Goal: Information Seeking & Learning: Compare options

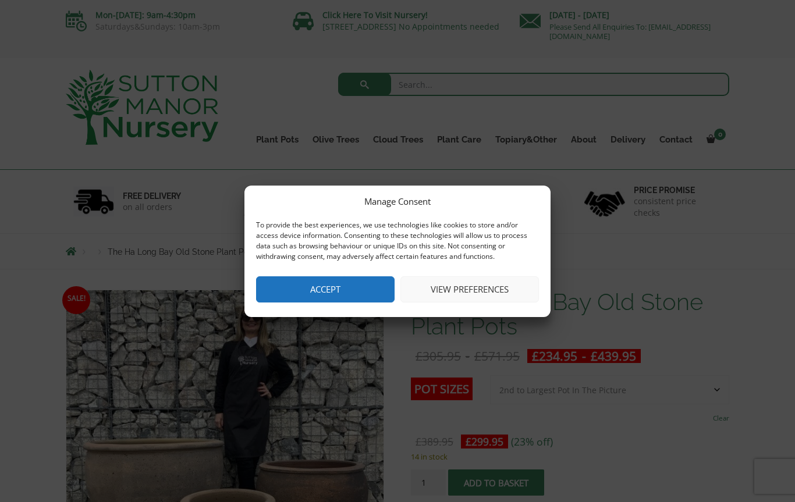
click at [293, 281] on button "Accept" at bounding box center [325, 289] width 139 height 26
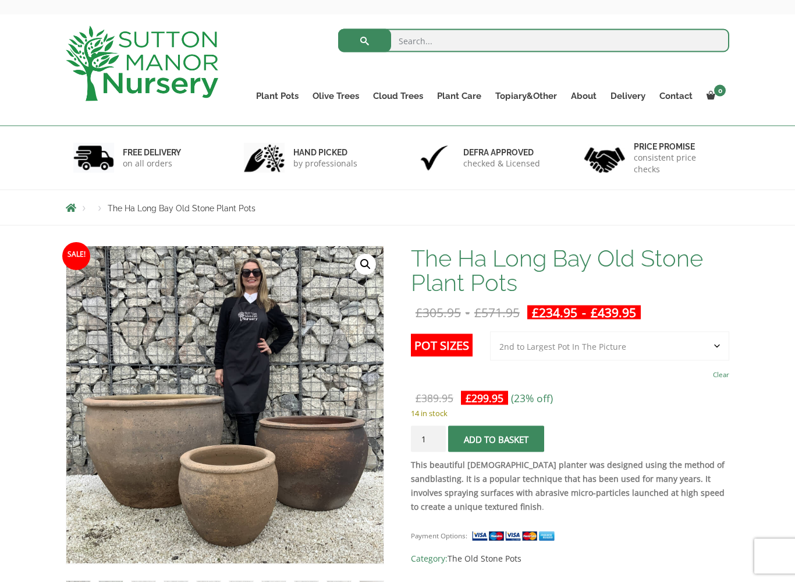
scroll to position [51, 0]
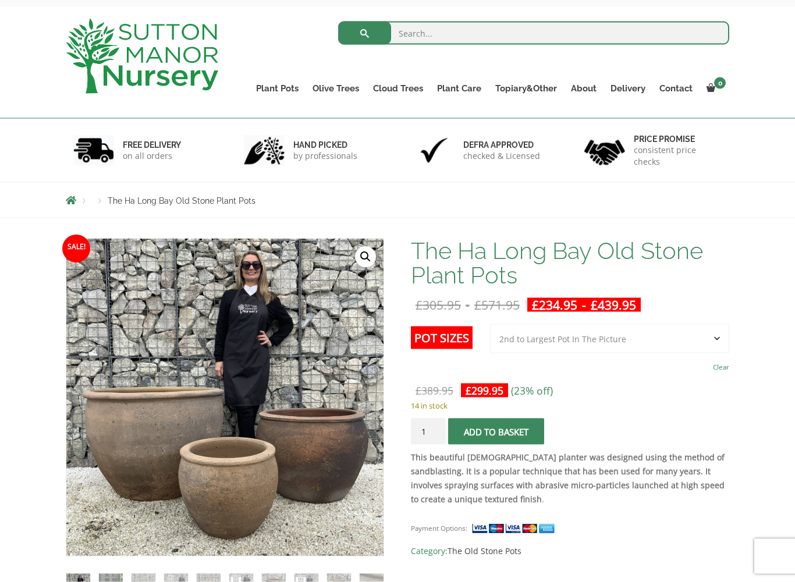
click at [526, 341] on select "Choose an option 3rd to Largest Pot In The Picture 2nd to Largest Pot In The Pi…" at bounding box center [609, 338] width 239 height 29
select select "Largest pot In The Picture"
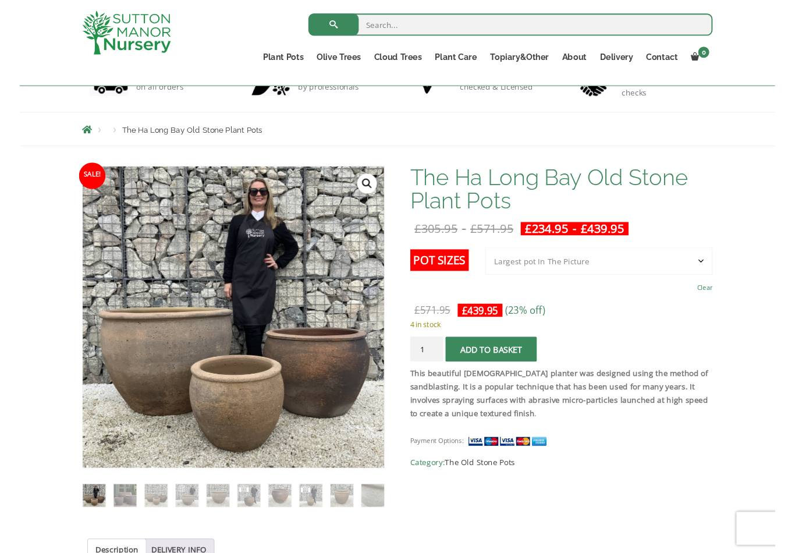
scroll to position [97, 0]
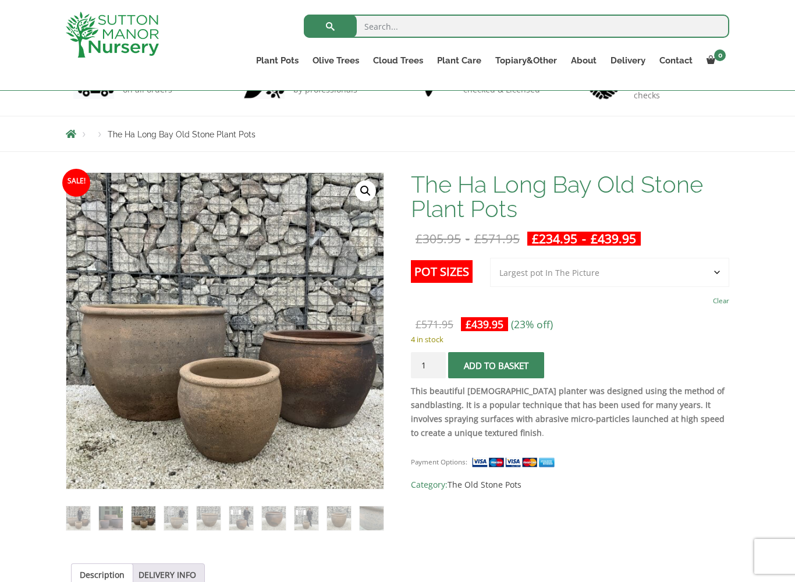
click at [394, 19] on input "search" at bounding box center [517, 26] width 426 height 23
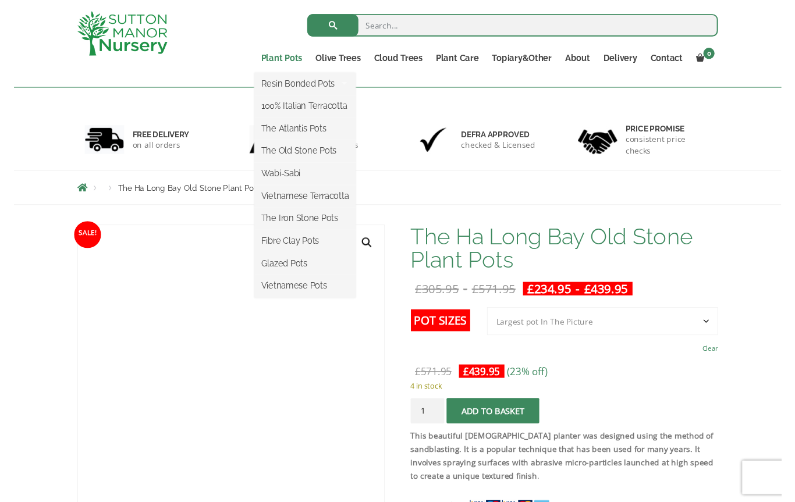
scroll to position [0, 0]
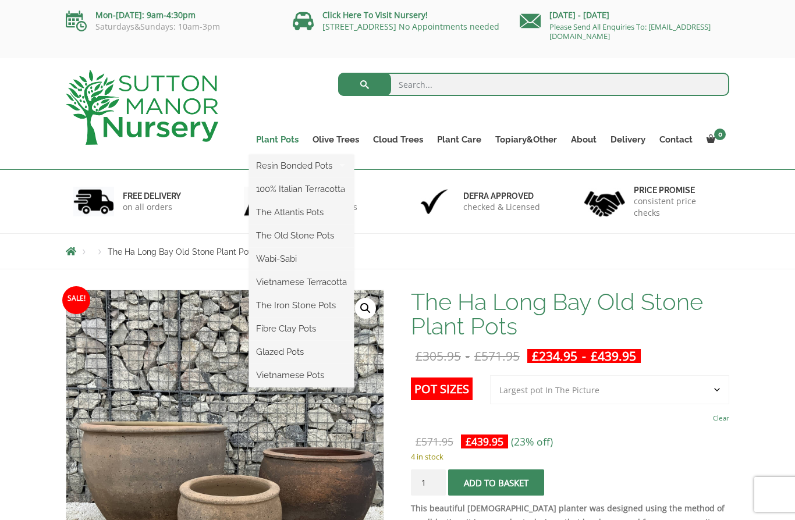
click at [275, 136] on link "Plant Pots" at bounding box center [277, 140] width 56 height 16
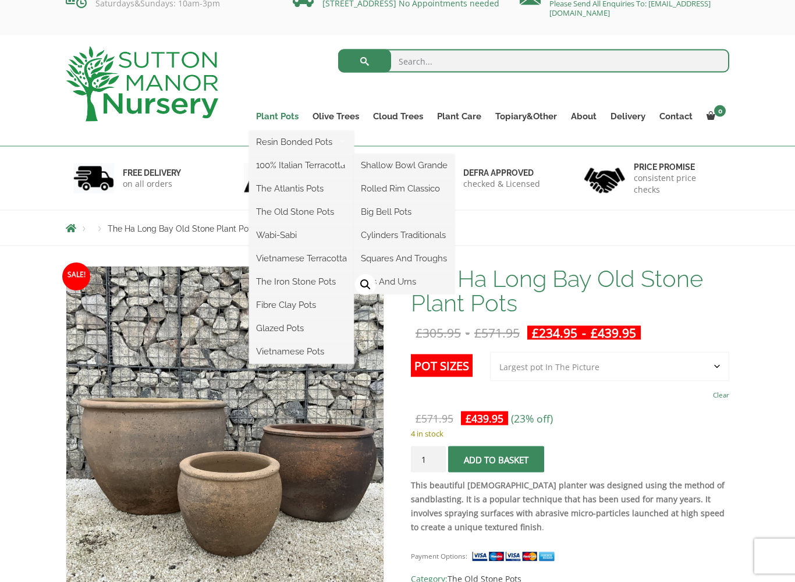
scroll to position [24, 0]
click at [263, 278] on link "The Iron Stone Pots" at bounding box center [301, 281] width 105 height 17
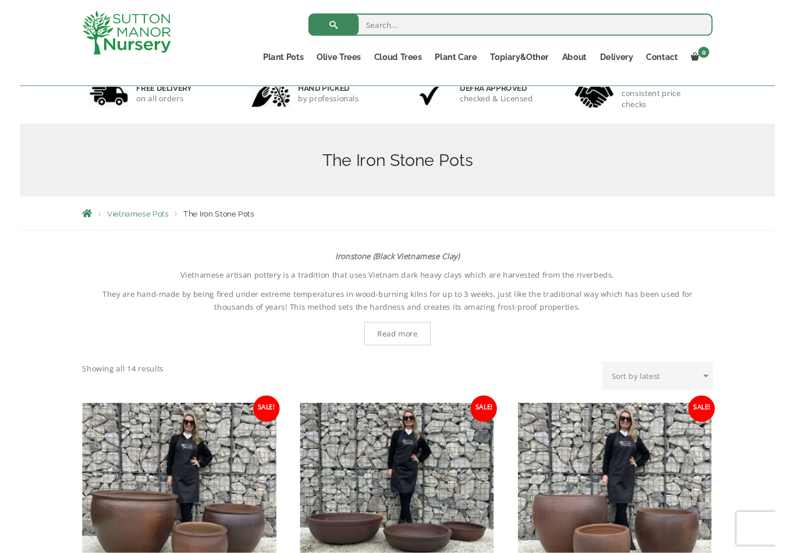
scroll to position [85, 0]
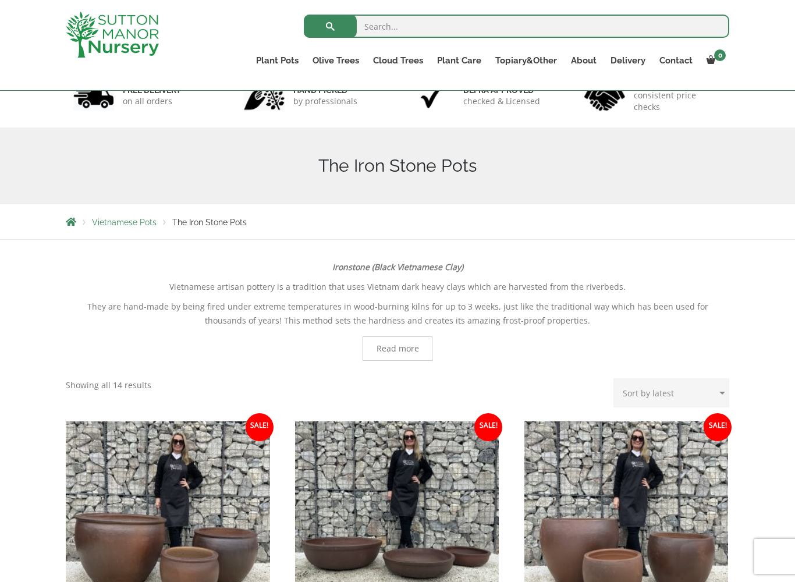
click at [399, 21] on input "search" at bounding box center [517, 26] width 426 height 23
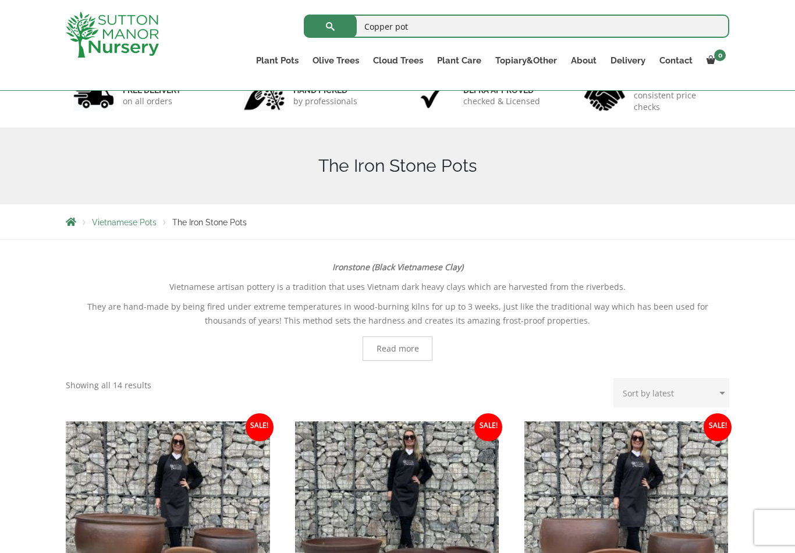
type input "Copper pot"
click at [330, 26] on button "submit" at bounding box center [330, 26] width 53 height 23
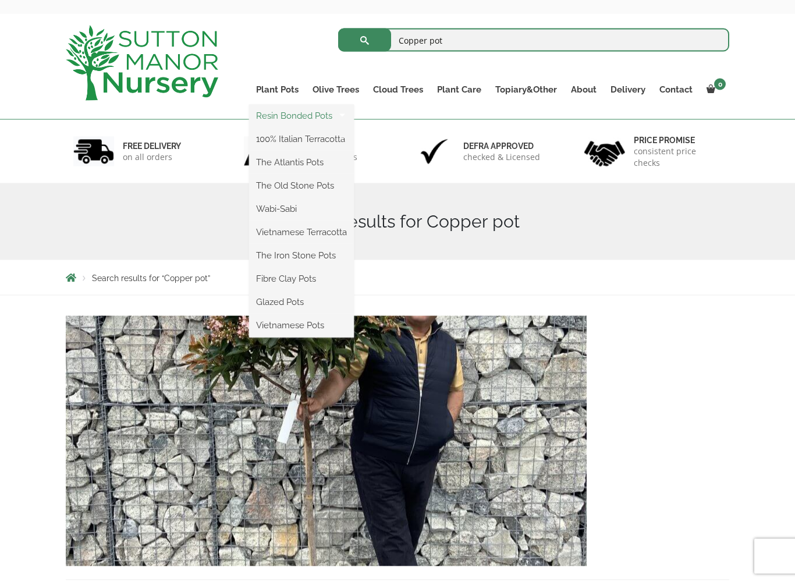
scroll to position [45, 0]
click at [282, 90] on link "Plant Pots" at bounding box center [277, 89] width 56 height 16
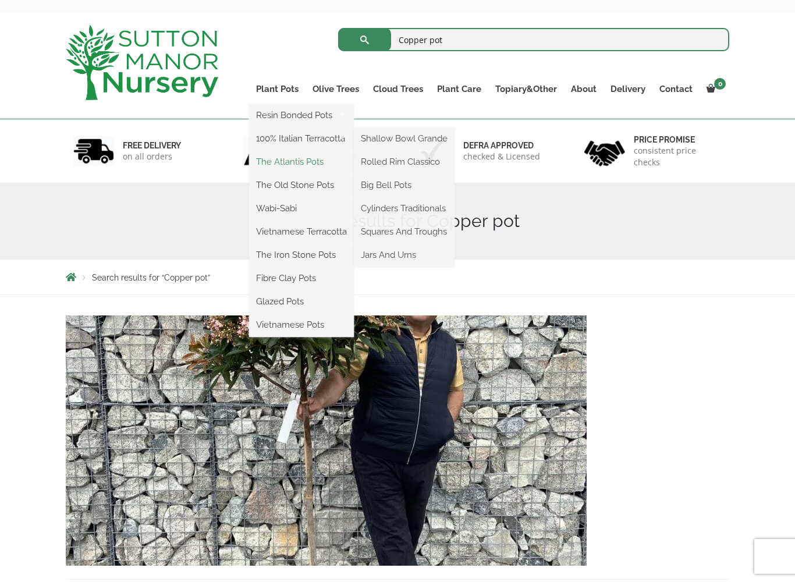
click at [320, 164] on link "The Atlantis Pots" at bounding box center [301, 161] width 105 height 17
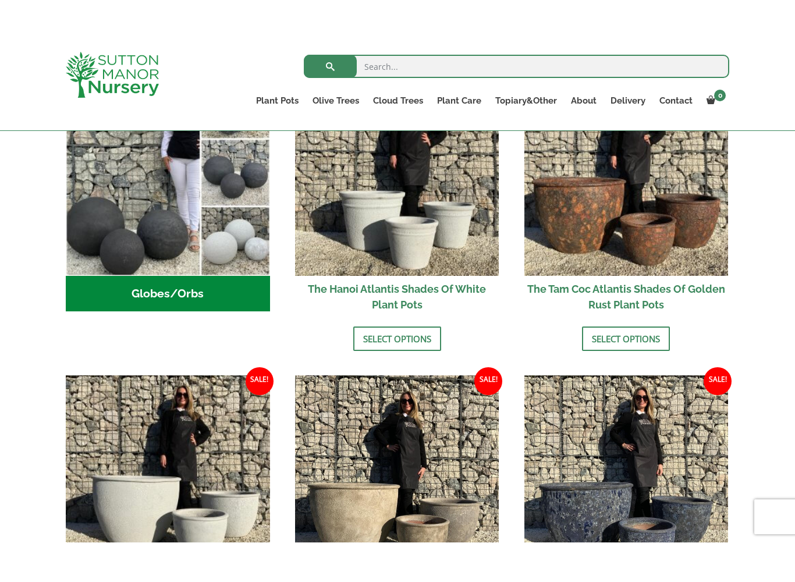
scroll to position [401, 0]
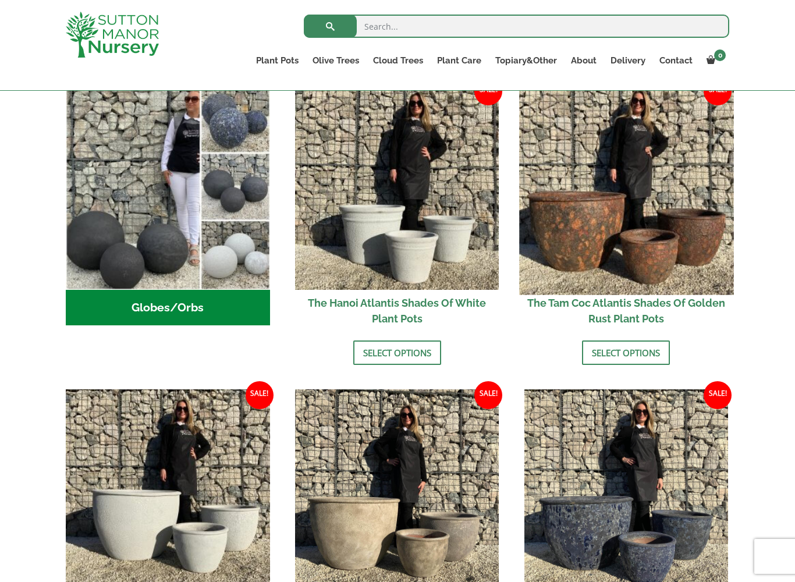
click at [664, 234] on img at bounding box center [626, 187] width 214 height 214
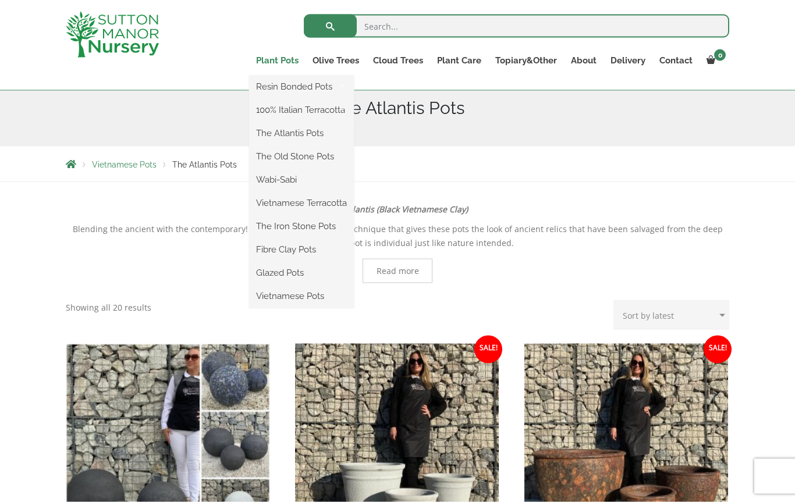
scroll to position [143, 0]
click at [327, 155] on link "The Old Stone Pots" at bounding box center [301, 156] width 105 height 17
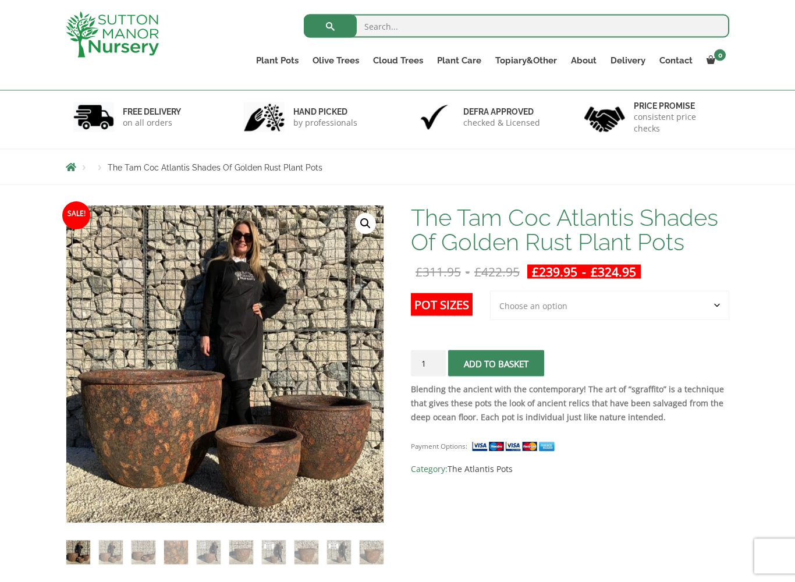
scroll to position [101, 0]
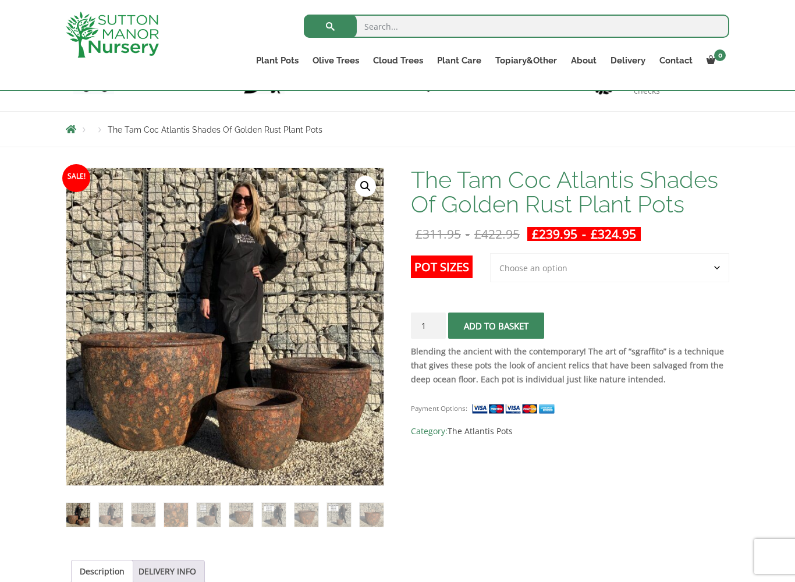
click at [712, 268] on select "Choose an option 3rd to Largest Pot In The Picture 2nd to Largest Pot In The Pi…" at bounding box center [609, 267] width 239 height 29
select select "3rd to Largest Pot In The Picture"
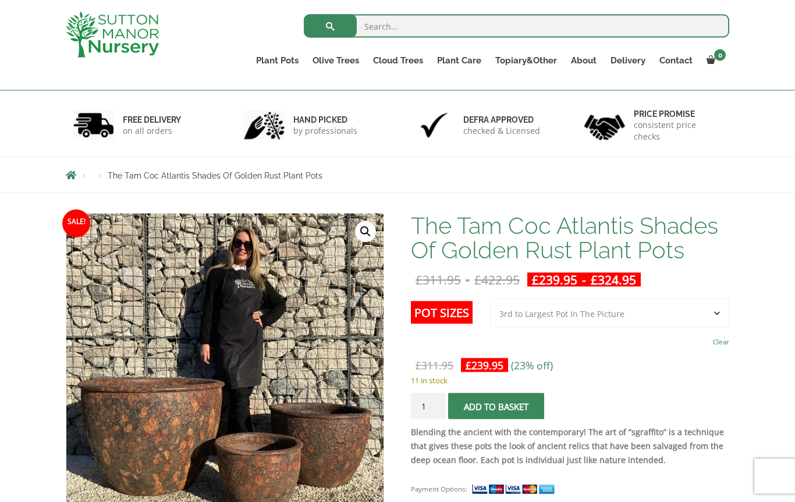
scroll to position [0, 0]
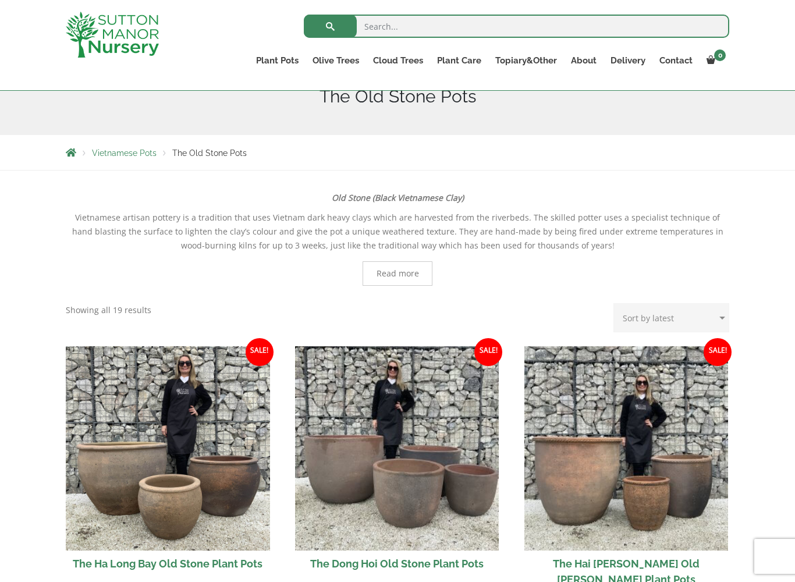
scroll to position [155, 0]
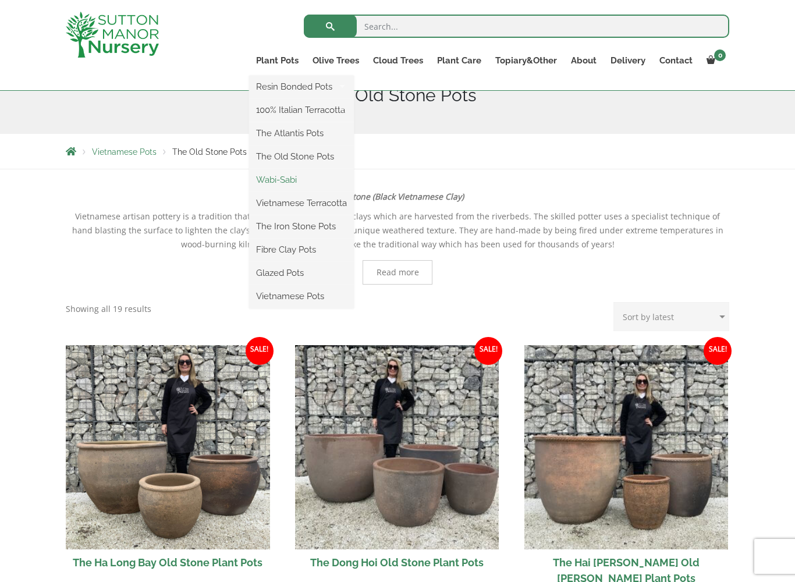
click at [300, 178] on link "Wabi-Sabi" at bounding box center [301, 179] width 105 height 17
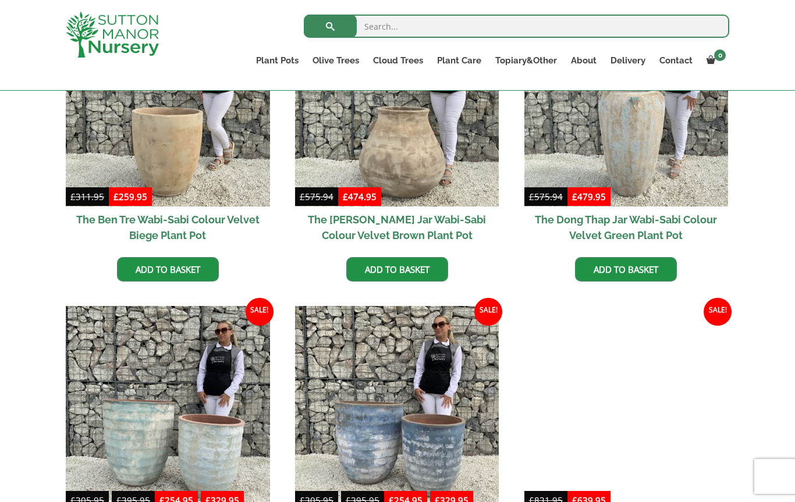
scroll to position [559, 0]
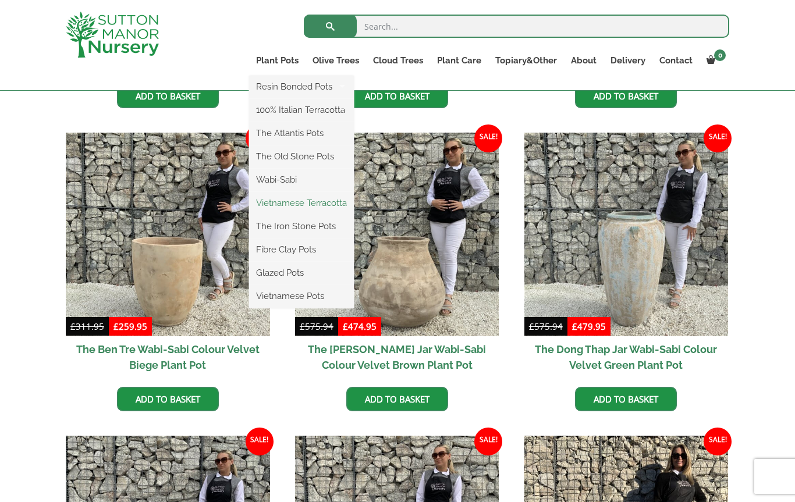
click at [336, 207] on link "Vietnamese Terracotta" at bounding box center [301, 202] width 105 height 17
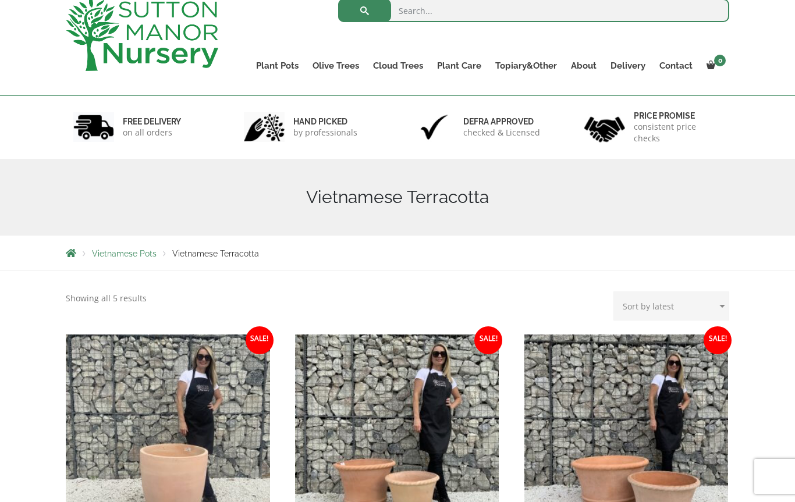
scroll to position [57, 0]
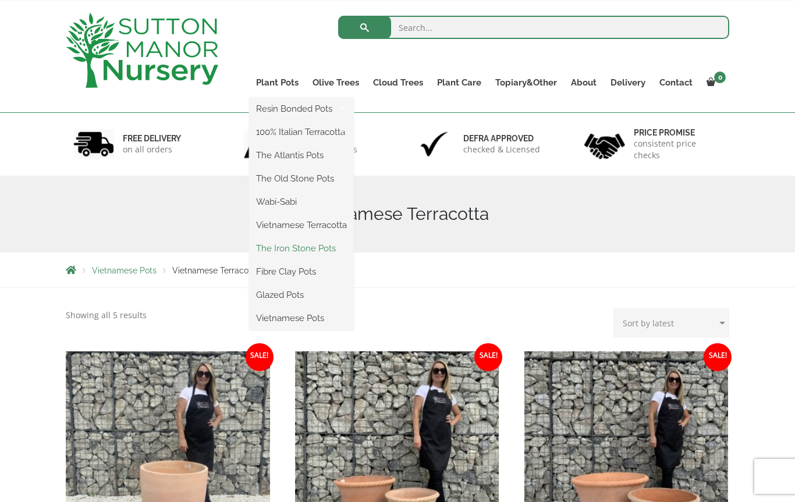
click at [325, 251] on link "The Iron Stone Pots" at bounding box center [301, 248] width 105 height 17
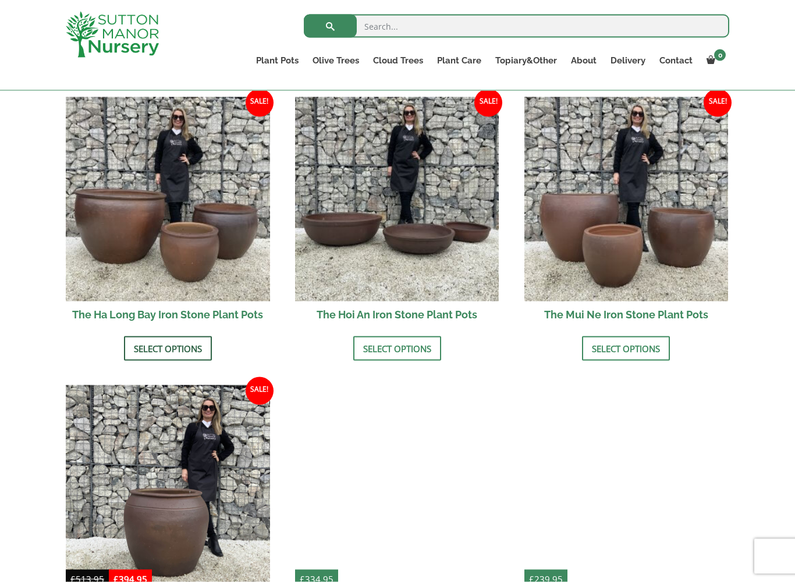
scroll to position [410, 0]
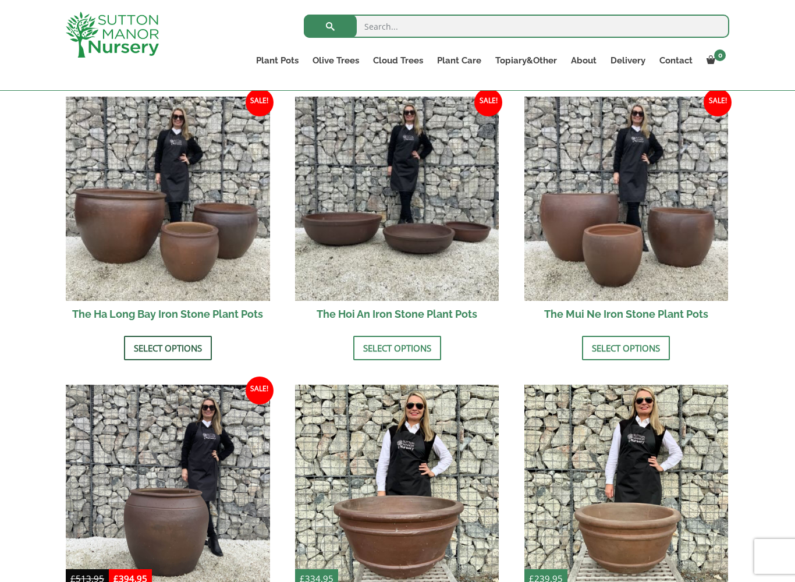
click at [174, 346] on link "Select options" at bounding box center [168, 348] width 88 height 24
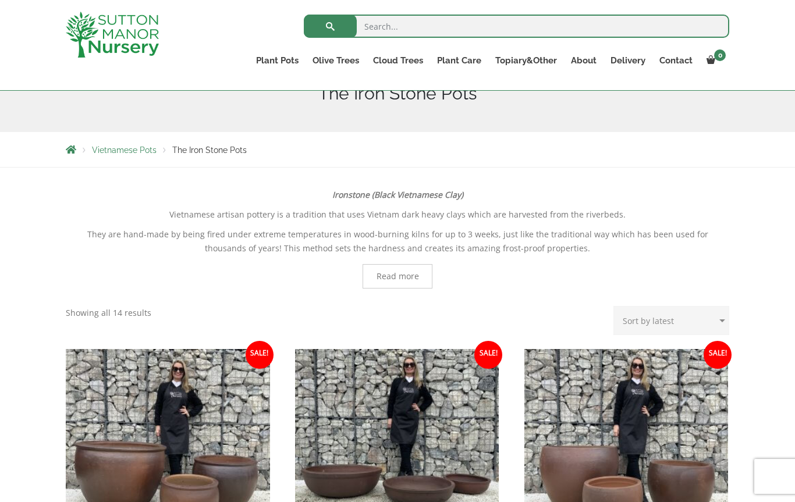
scroll to position [177, 0]
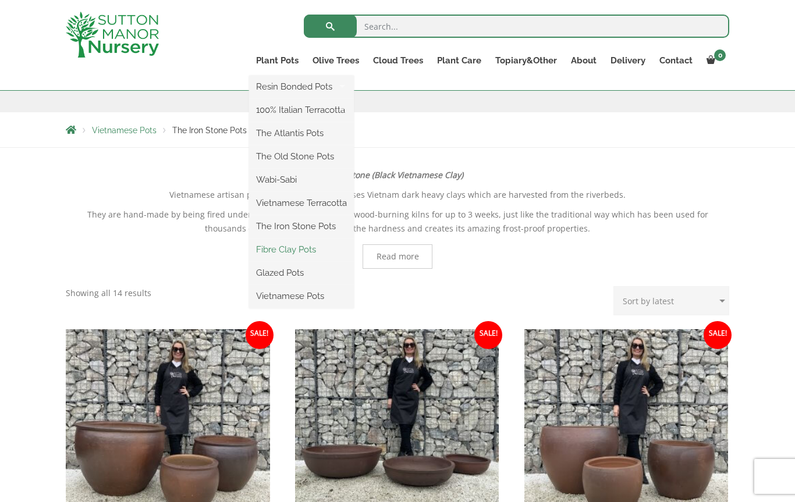
click at [317, 254] on link "Fibre Clay Pots" at bounding box center [301, 249] width 105 height 17
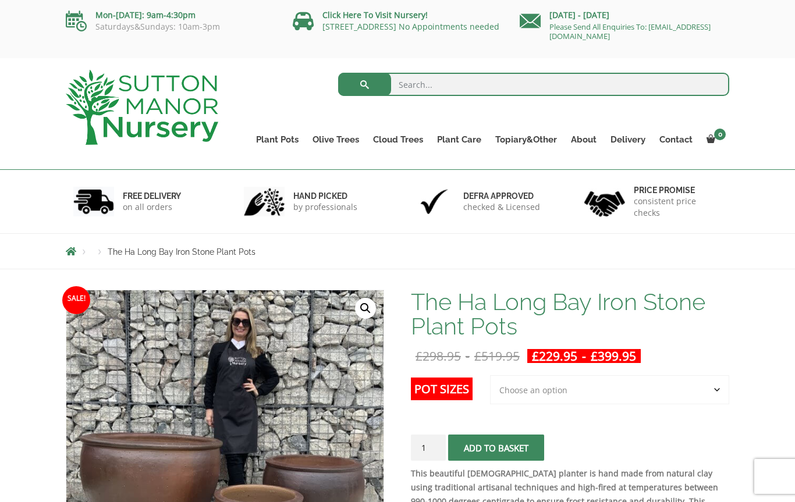
click at [561, 391] on select "Choose an option 3rd to Largest Pot In The Picture 2nd to Largest Pot In The Pi…" at bounding box center [609, 389] width 239 height 29
select select "Largest pot In The Picture"
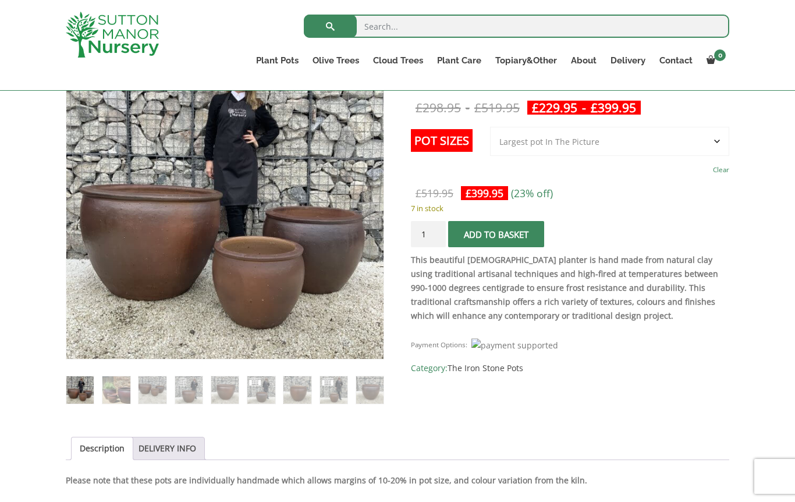
scroll to position [208, 0]
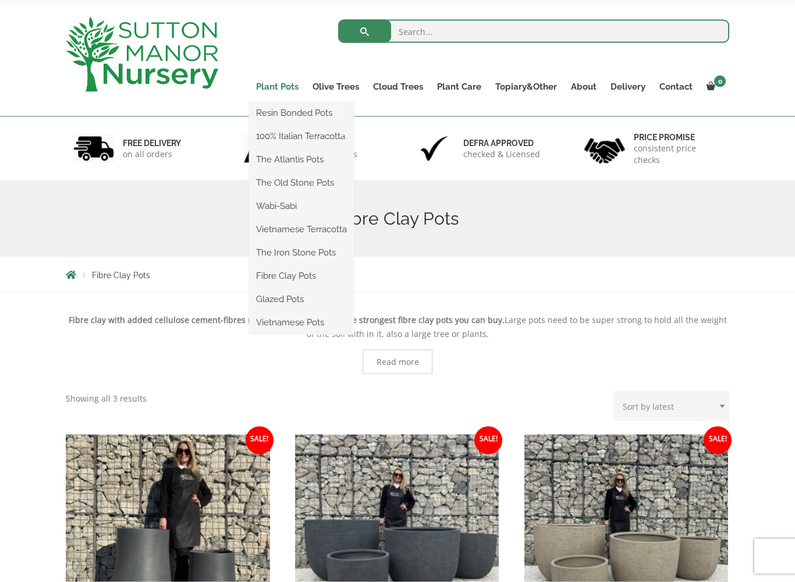
scroll to position [54, 0]
click at [300, 299] on link "Glazed Pots" at bounding box center [301, 298] width 105 height 17
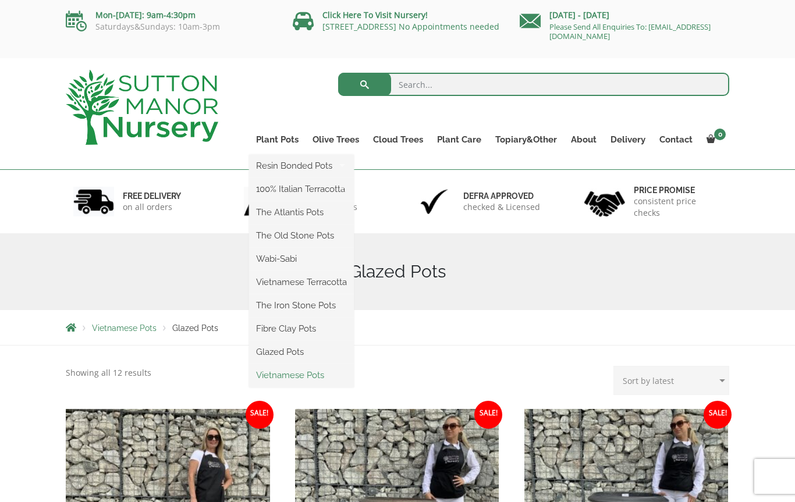
click at [293, 373] on link "Vietnamese Pots" at bounding box center [301, 375] width 105 height 17
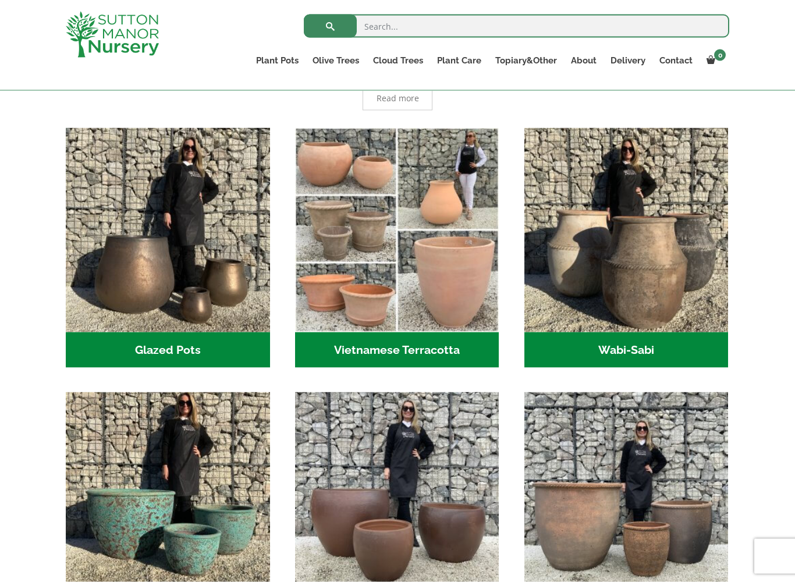
scroll to position [312, 0]
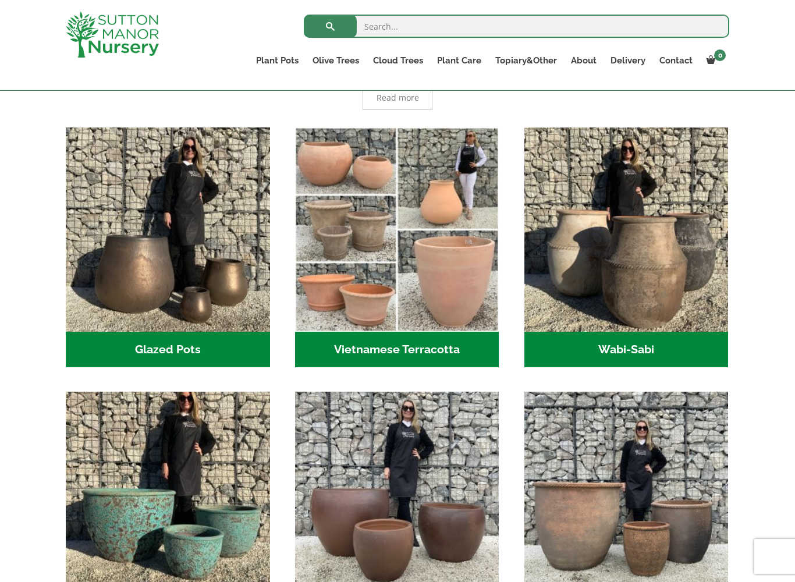
click at [95, 502] on img "Visit product category The Atlantis Pots" at bounding box center [168, 494] width 214 height 214
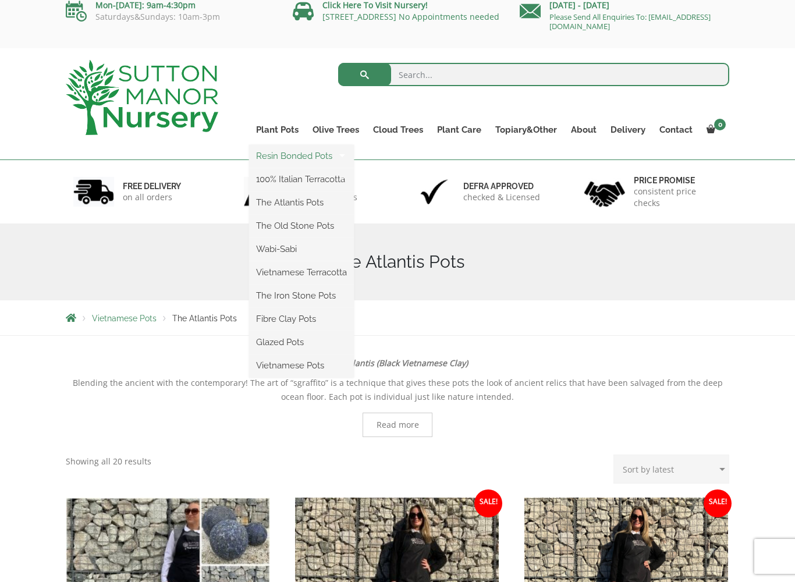
scroll to position [15, 0]
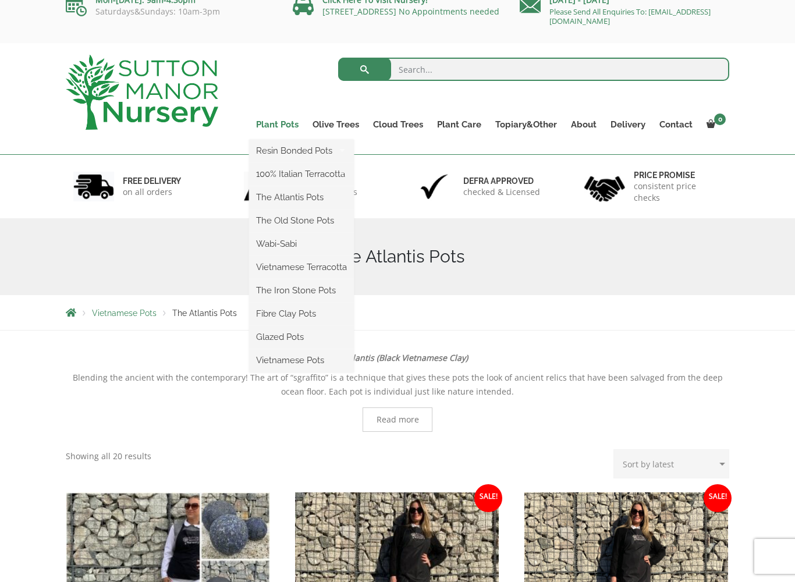
click at [290, 123] on link "Plant Pots" at bounding box center [277, 124] width 56 height 16
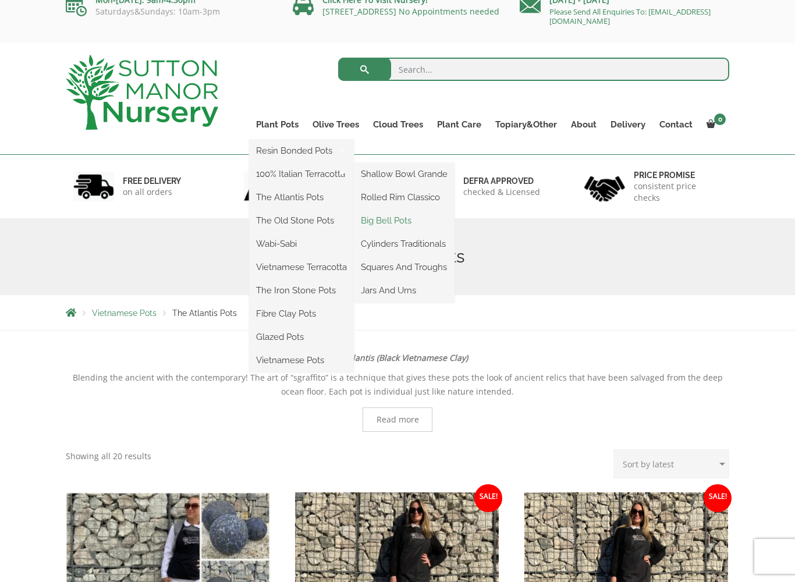
click at [368, 219] on link "Big Bell Pots" at bounding box center [404, 220] width 101 height 17
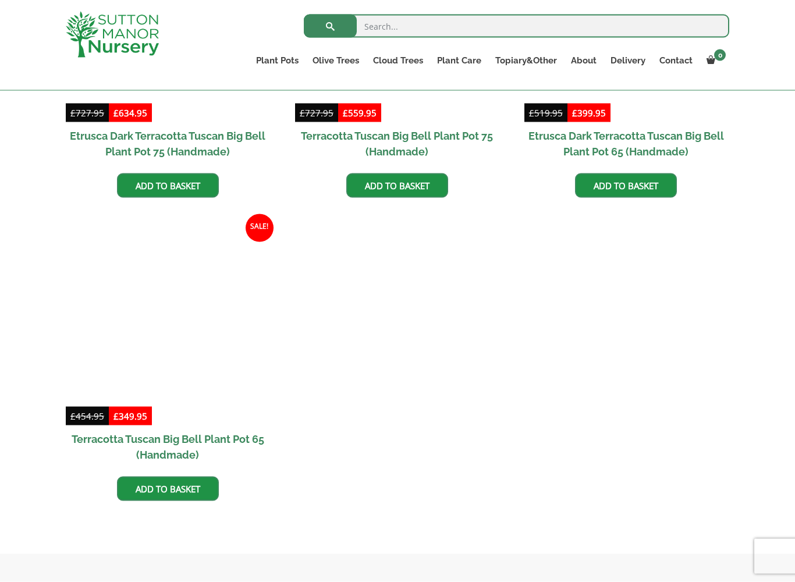
scroll to position [1077, 0]
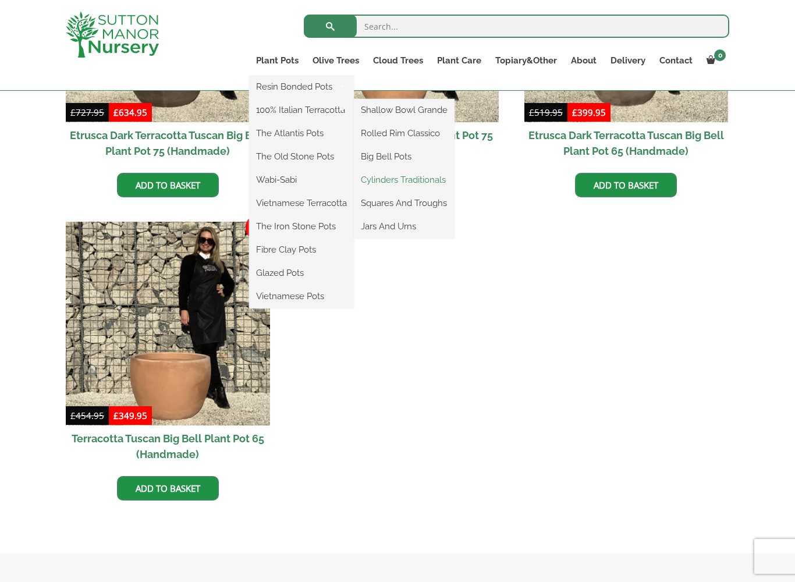
click at [435, 181] on link "Cylinders Traditionals" at bounding box center [404, 179] width 101 height 17
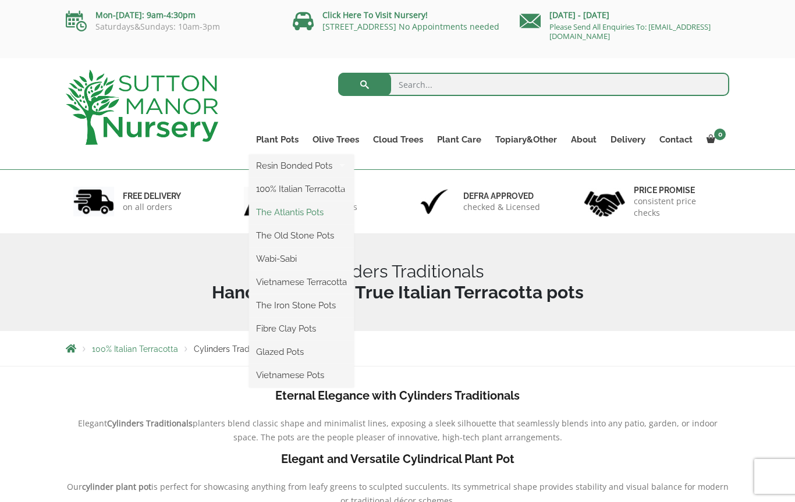
click at [329, 215] on link "The Atlantis Pots" at bounding box center [301, 212] width 105 height 17
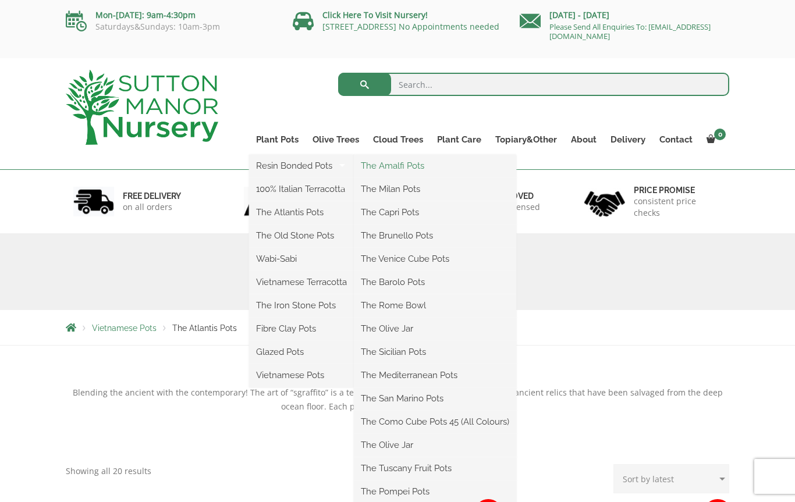
click at [421, 157] on link "The Amalfi Pots" at bounding box center [435, 165] width 162 height 17
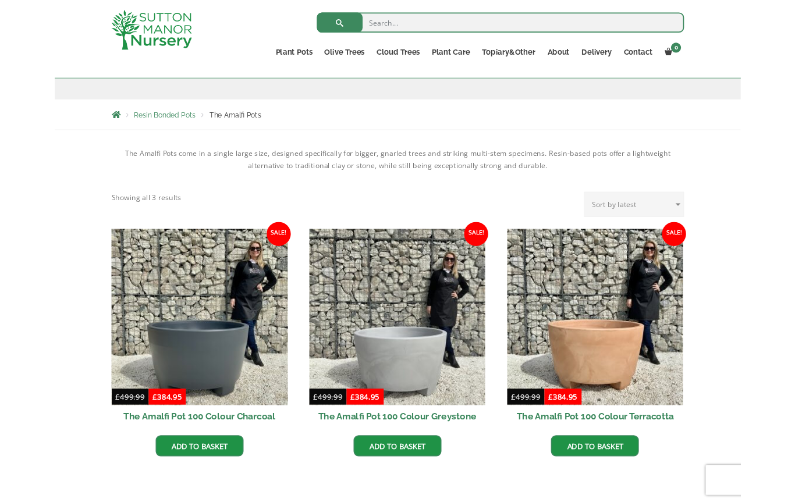
scroll to position [173, 0]
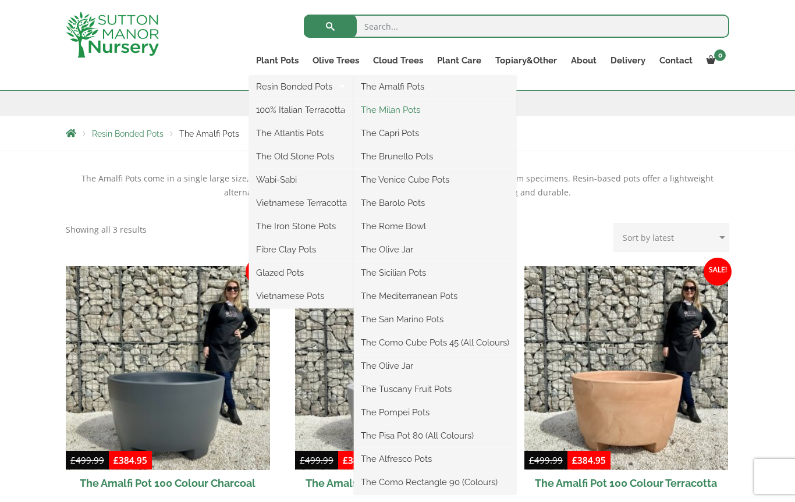
click at [423, 114] on link "The Milan Pots" at bounding box center [435, 109] width 162 height 17
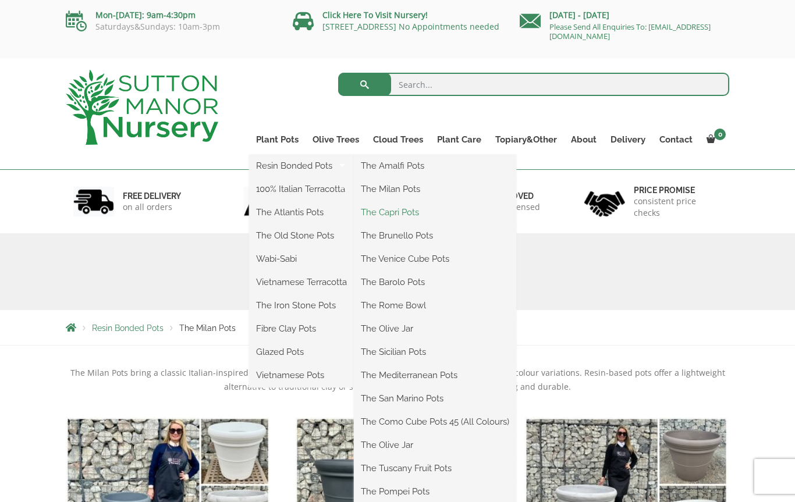
click at [422, 215] on link "The Capri Pots" at bounding box center [435, 212] width 162 height 17
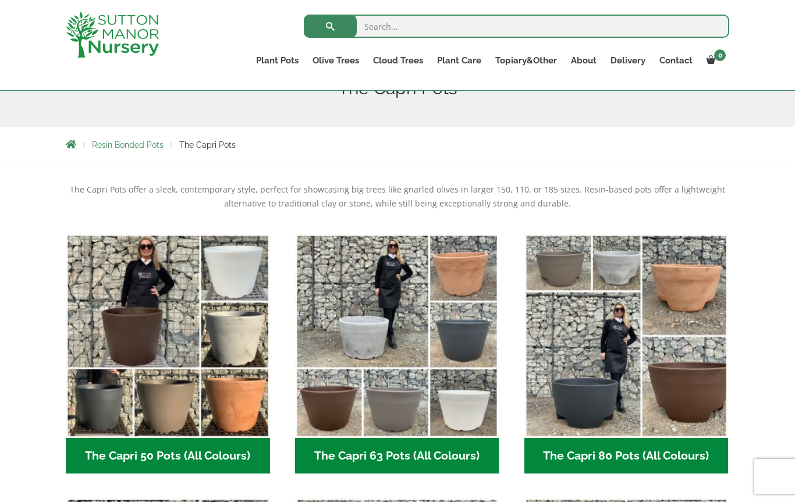
scroll to position [157, 0]
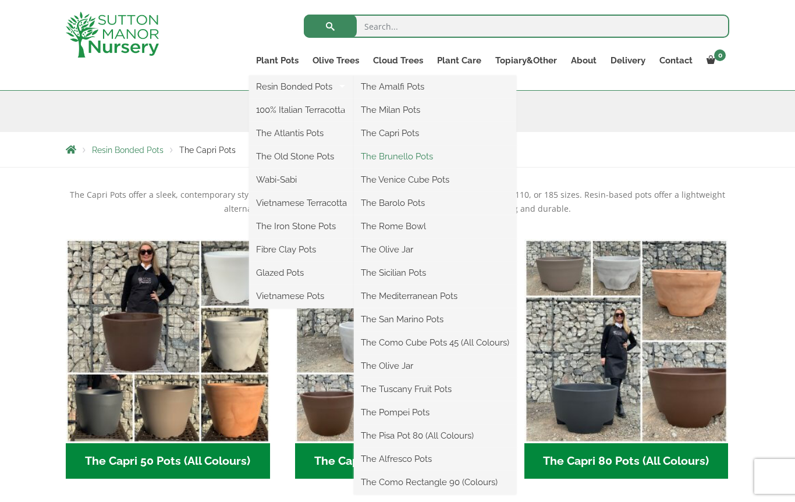
click at [428, 158] on link "The Brunello Pots" at bounding box center [435, 156] width 162 height 17
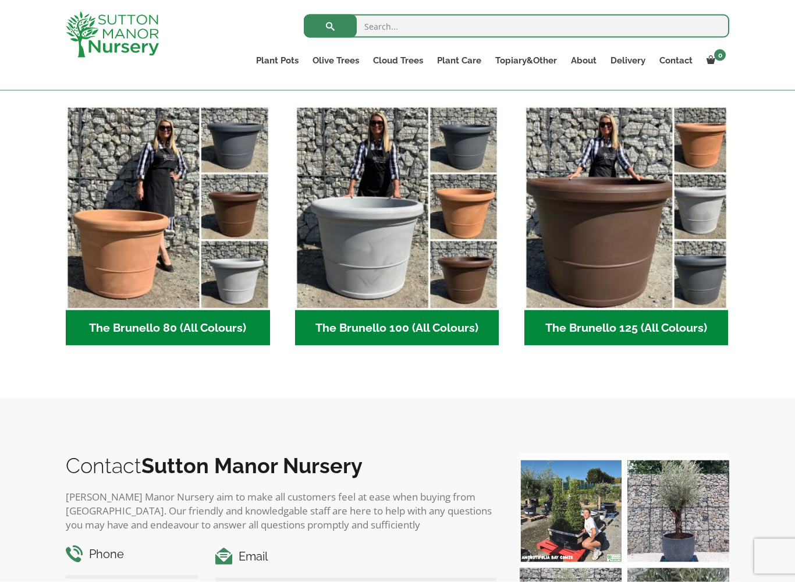
scroll to position [291, 0]
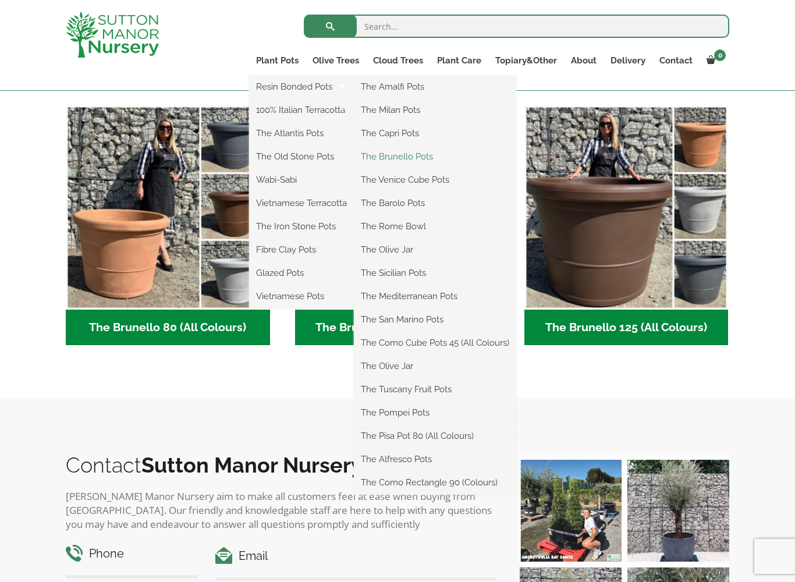
click at [428, 159] on link "The Brunello Pots" at bounding box center [435, 156] width 162 height 17
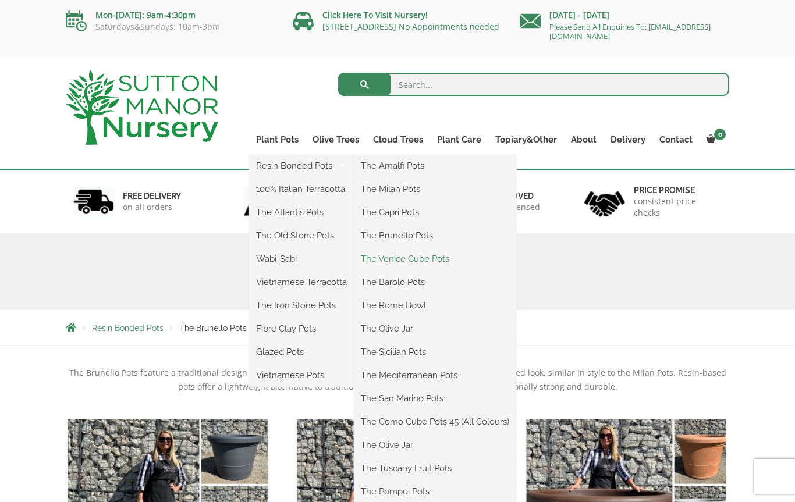
click at [435, 256] on link "The Venice Cube Pots" at bounding box center [435, 258] width 162 height 17
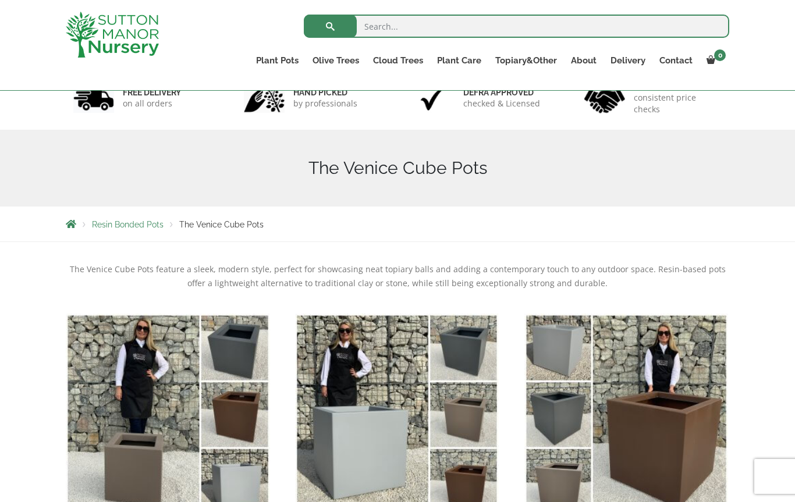
scroll to position [54, 0]
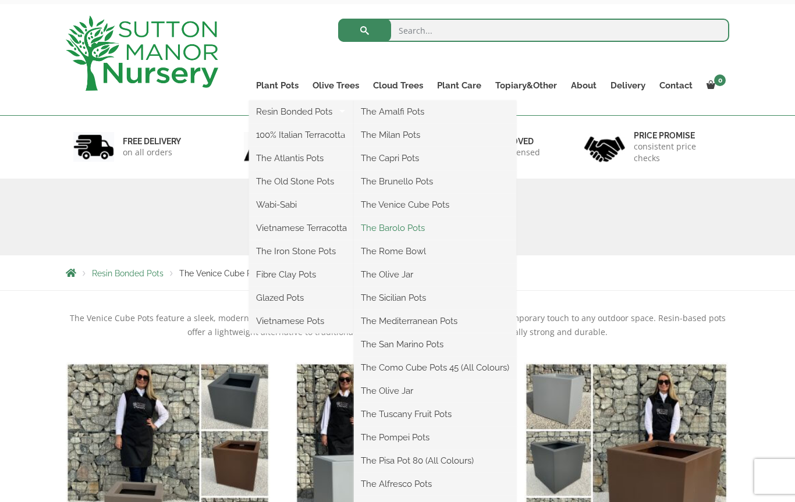
click at [409, 236] on link "The Barolo Pots" at bounding box center [435, 227] width 162 height 17
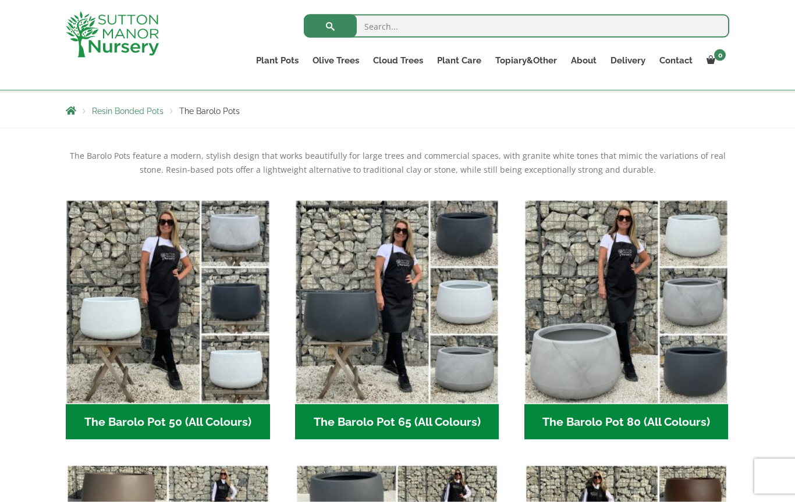
scroll to position [132, 0]
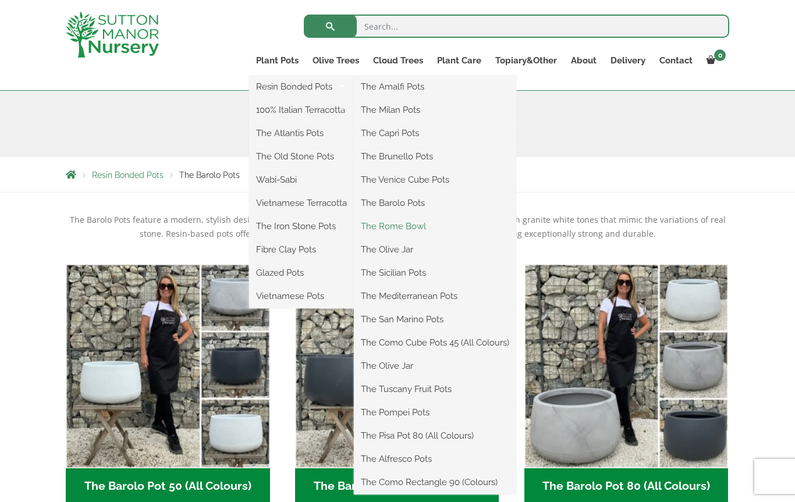
click at [423, 224] on link "The Rome Bowl" at bounding box center [435, 226] width 162 height 17
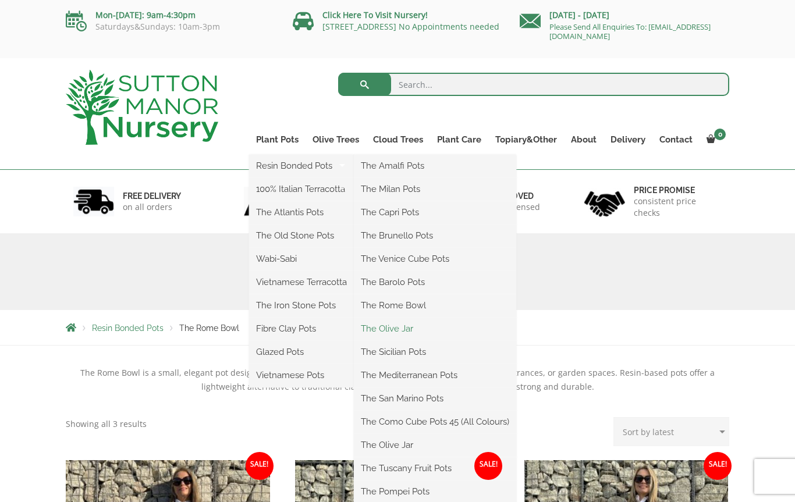
click at [406, 331] on link "The Olive Jar" at bounding box center [435, 328] width 162 height 17
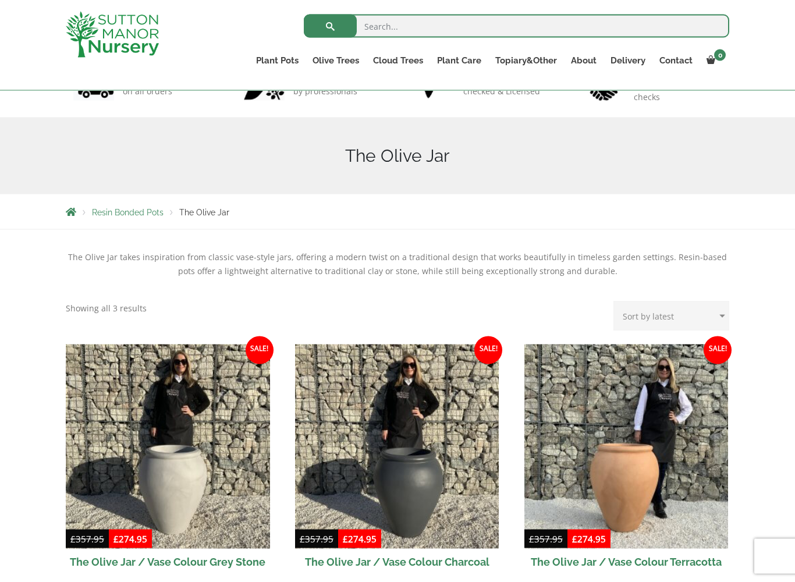
scroll to position [102, 0]
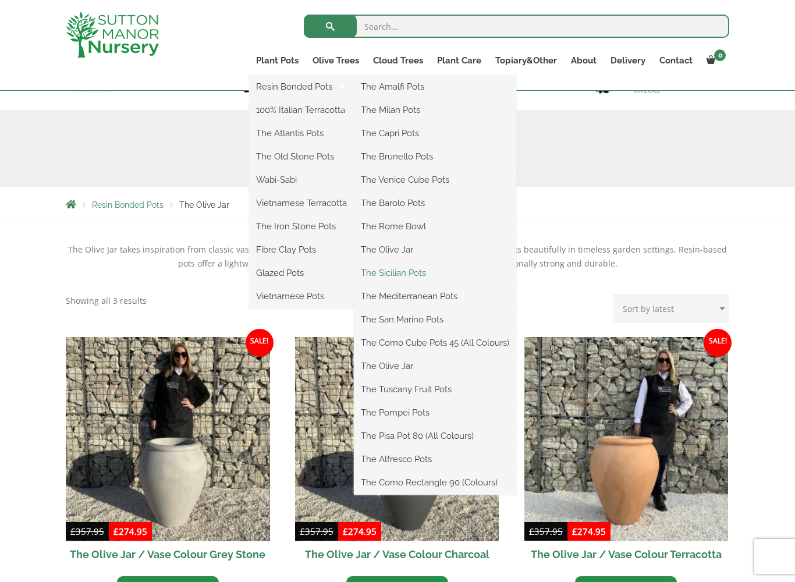
click at [419, 276] on link "The Sicilian Pots" at bounding box center [435, 272] width 162 height 17
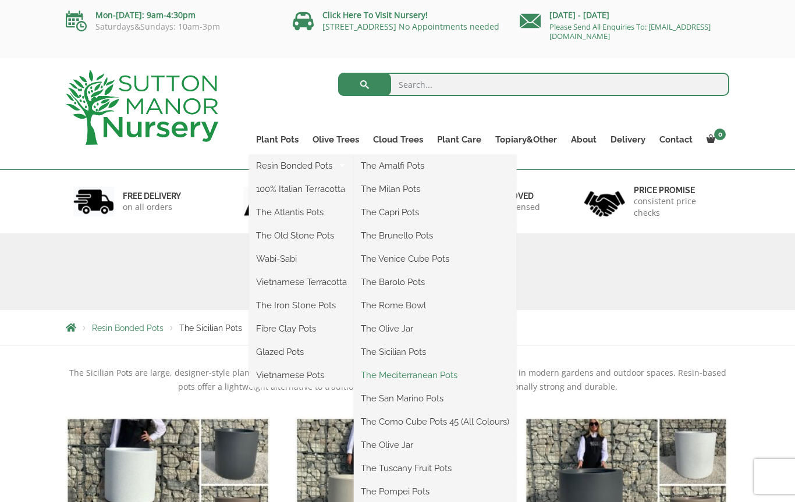
click at [439, 371] on link "The Mediterranean Pots" at bounding box center [435, 375] width 162 height 17
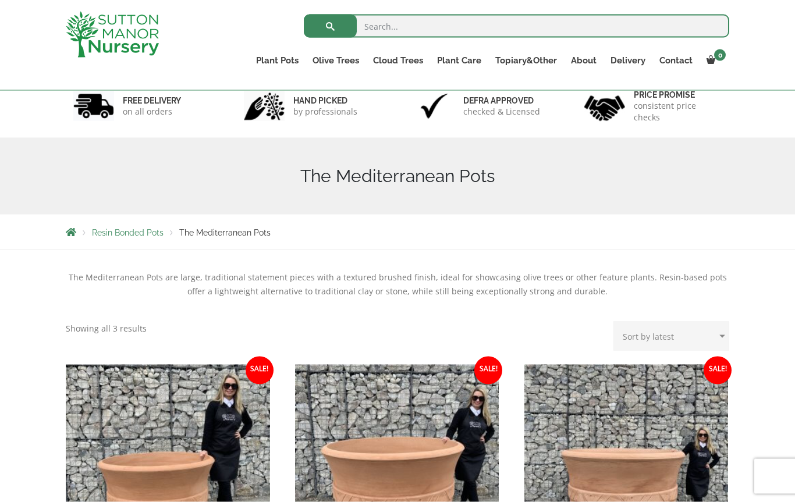
scroll to position [74, 0]
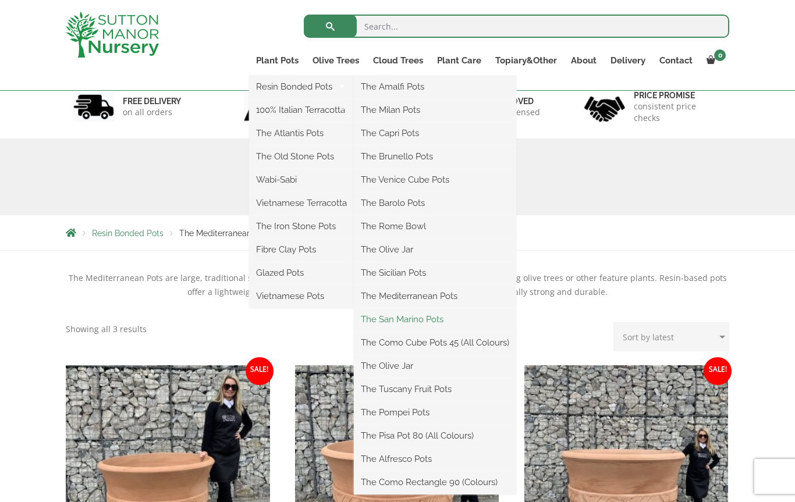
click at [434, 317] on link "The San Marino Pots" at bounding box center [435, 319] width 162 height 17
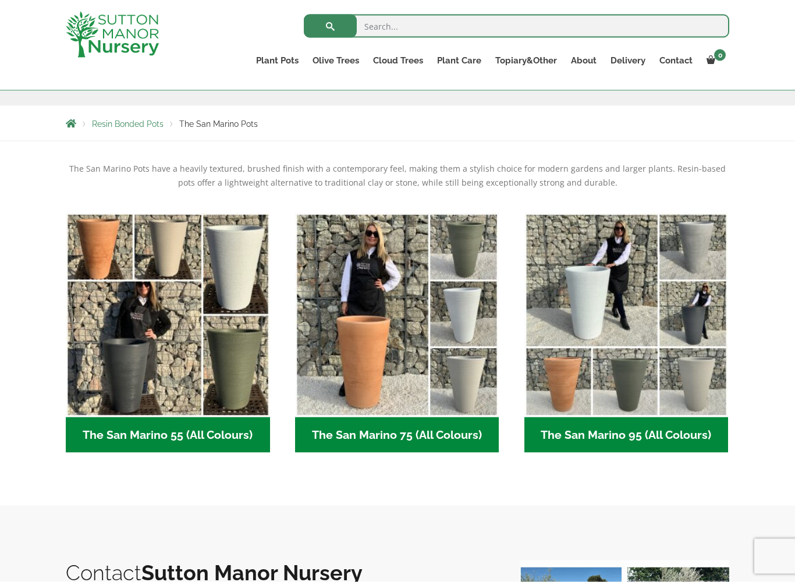
scroll to position [184, 0]
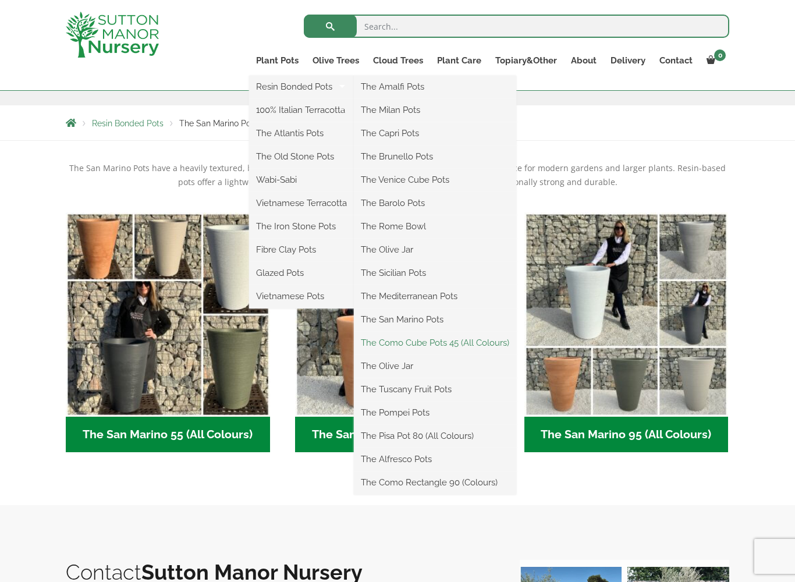
click at [498, 343] on link "The Como Cube Pots 45 (All Colours)" at bounding box center [435, 342] width 162 height 17
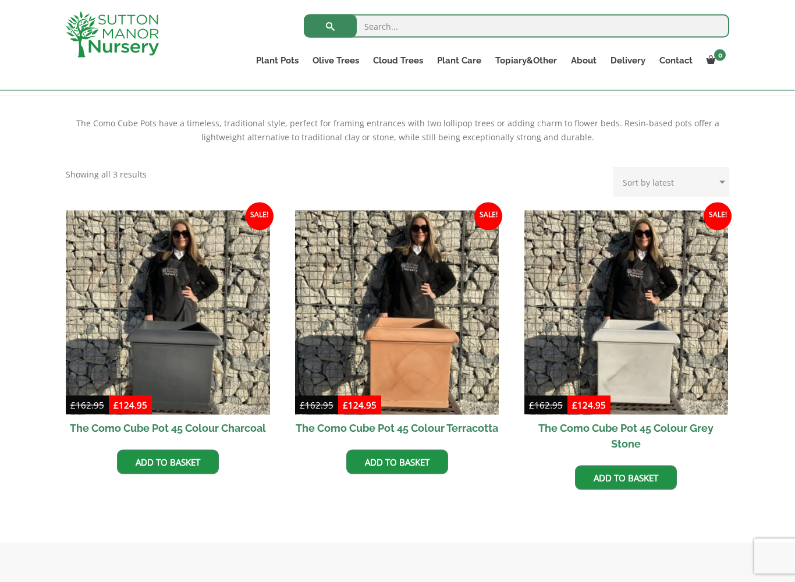
scroll to position [229, 0]
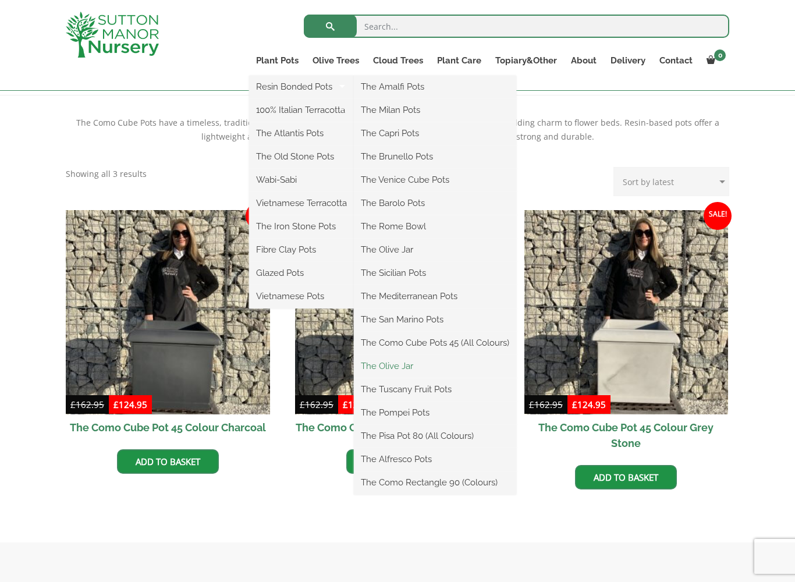
click at [412, 368] on link "The Olive Jar" at bounding box center [435, 365] width 162 height 17
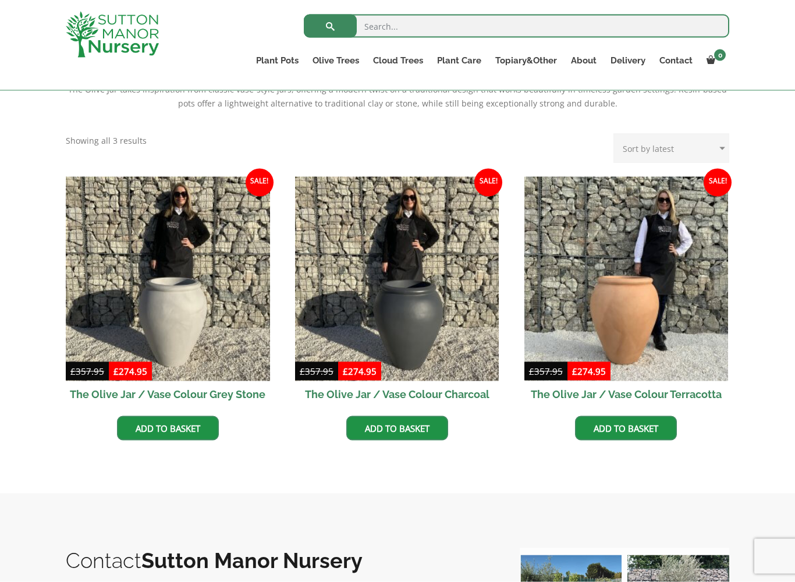
scroll to position [263, 0]
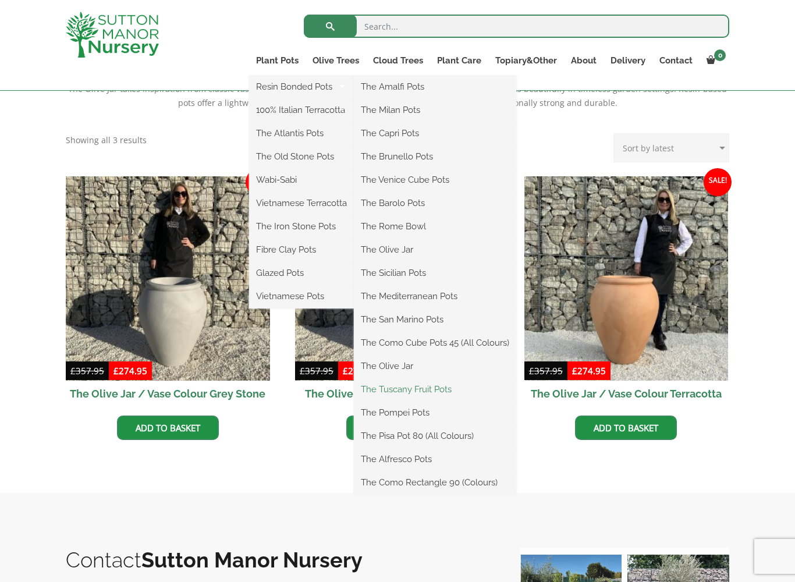
click at [443, 387] on link "The Tuscany Fruit Pots" at bounding box center [435, 389] width 162 height 17
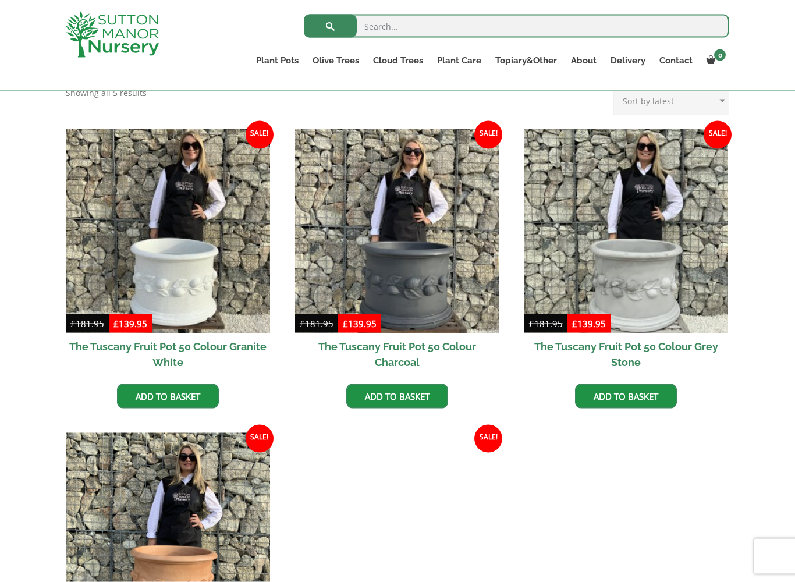
scroll to position [311, 0]
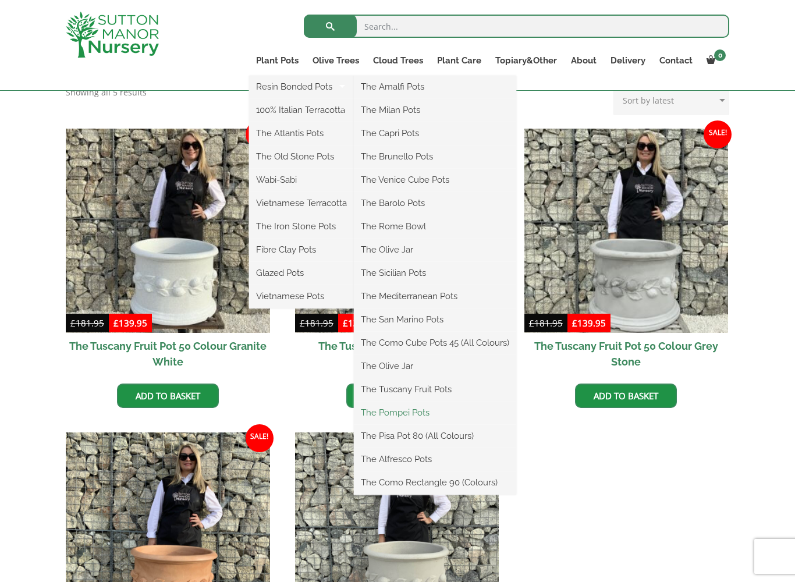
click at [414, 419] on link "The Pompei Pots" at bounding box center [435, 412] width 162 height 17
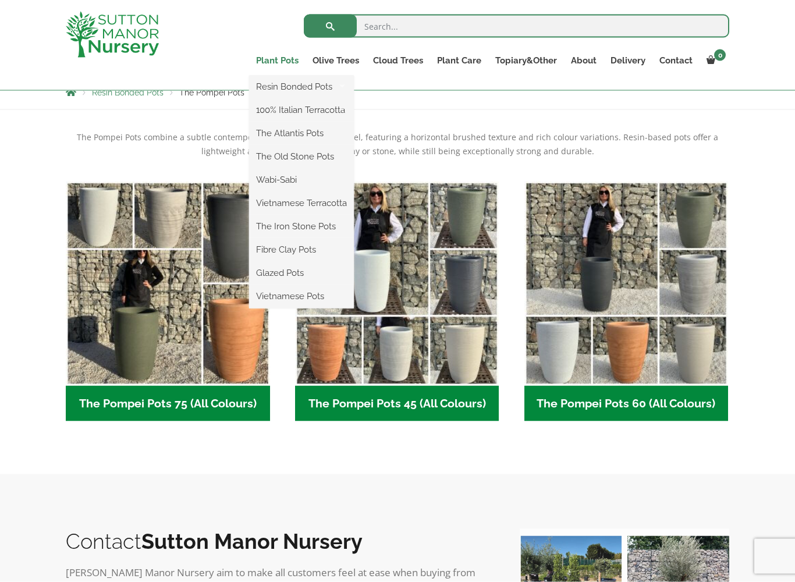
scroll to position [215, 0]
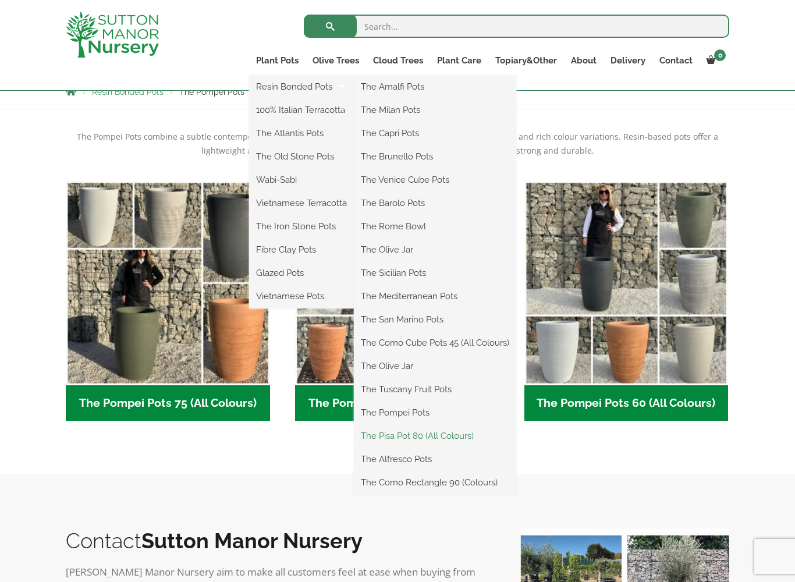
click at [473, 440] on link "The Pisa Pot 80 (All Colours)" at bounding box center [435, 435] width 162 height 17
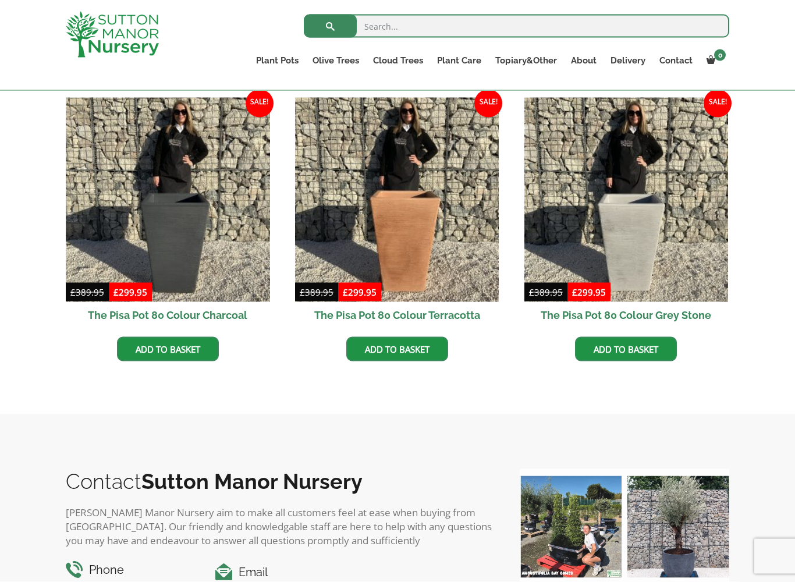
scroll to position [343, 0]
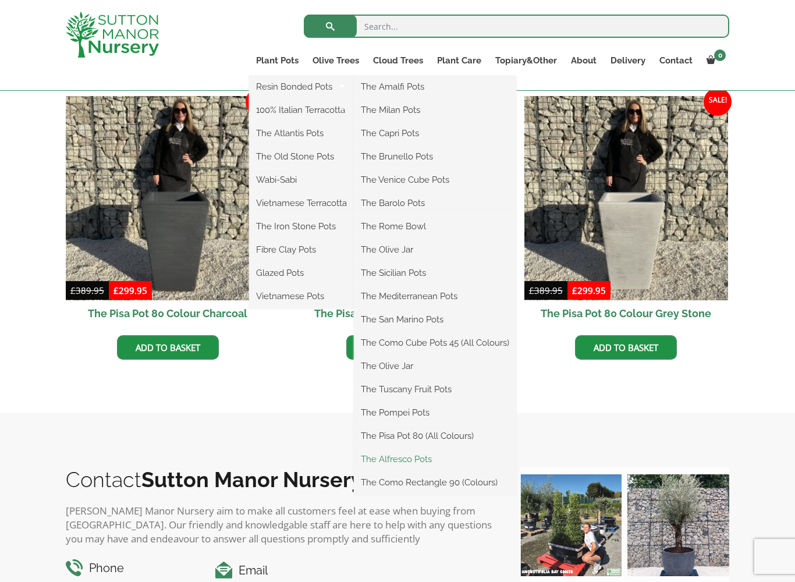
click at [417, 462] on link "The Alfresco Pots" at bounding box center [435, 459] width 162 height 17
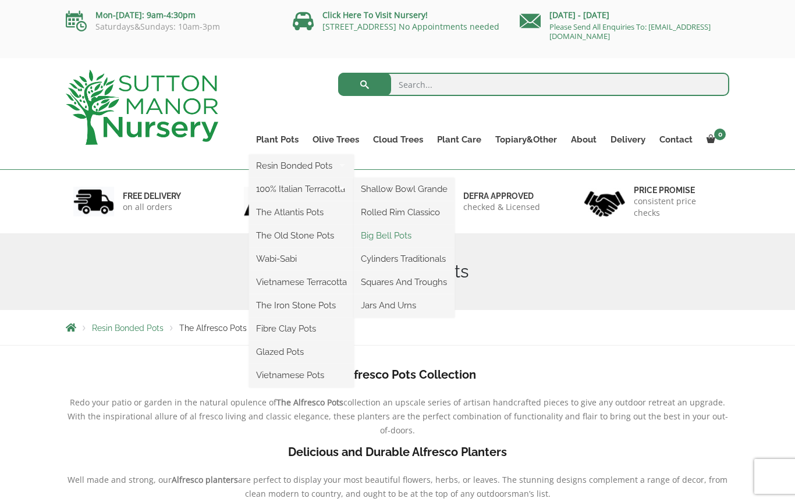
click at [413, 235] on link "Big Bell Pots" at bounding box center [404, 235] width 101 height 17
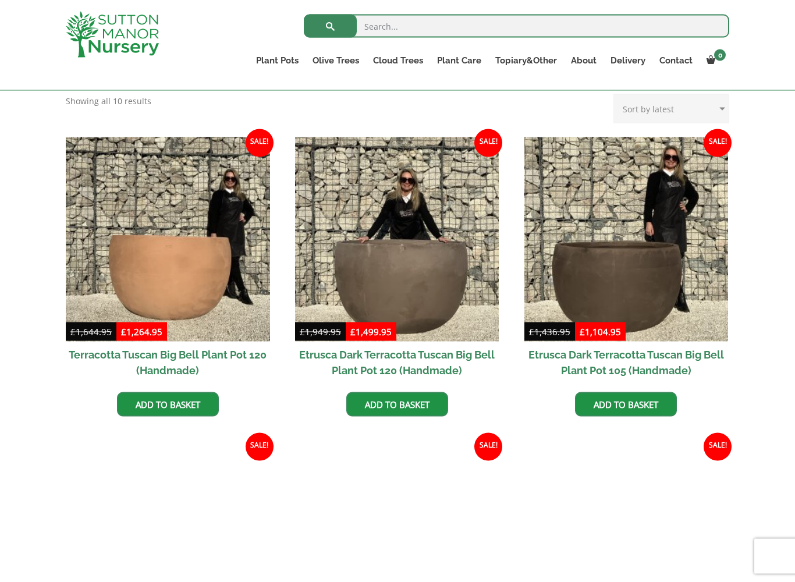
scroll to position [251, 0]
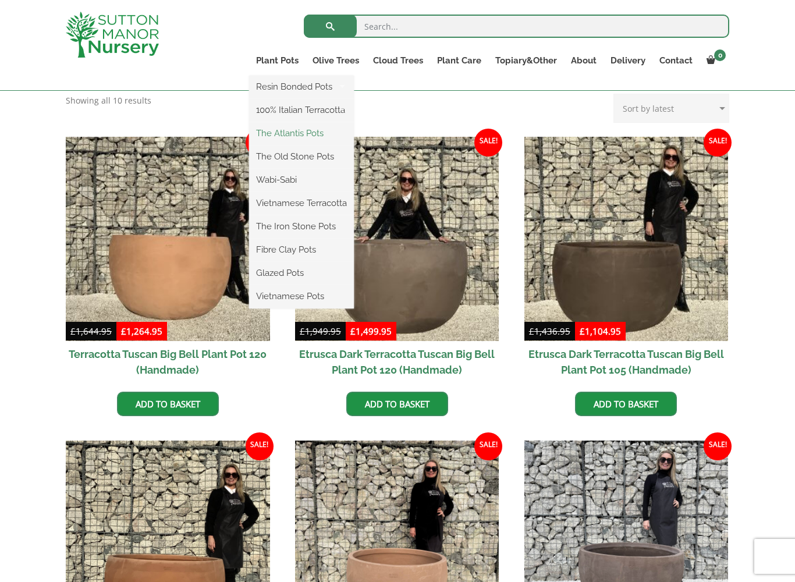
click at [329, 141] on link "The Atlantis Pots" at bounding box center [301, 133] width 105 height 17
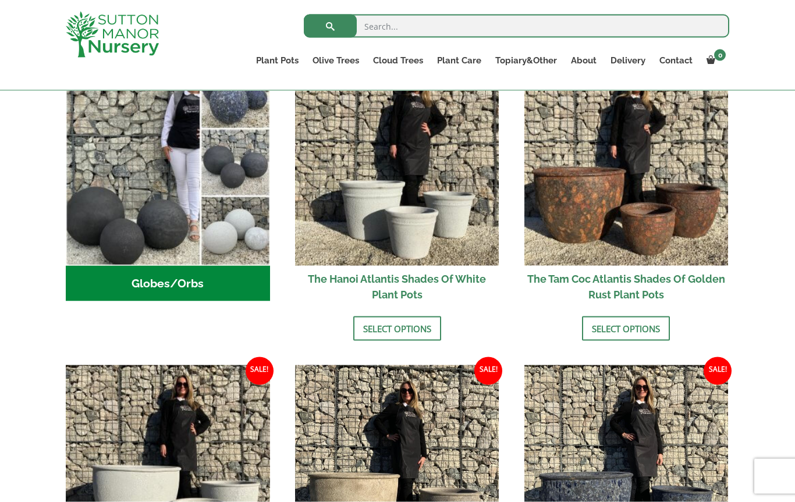
scroll to position [425, 0]
click at [645, 332] on link "Select options" at bounding box center [626, 329] width 88 height 24
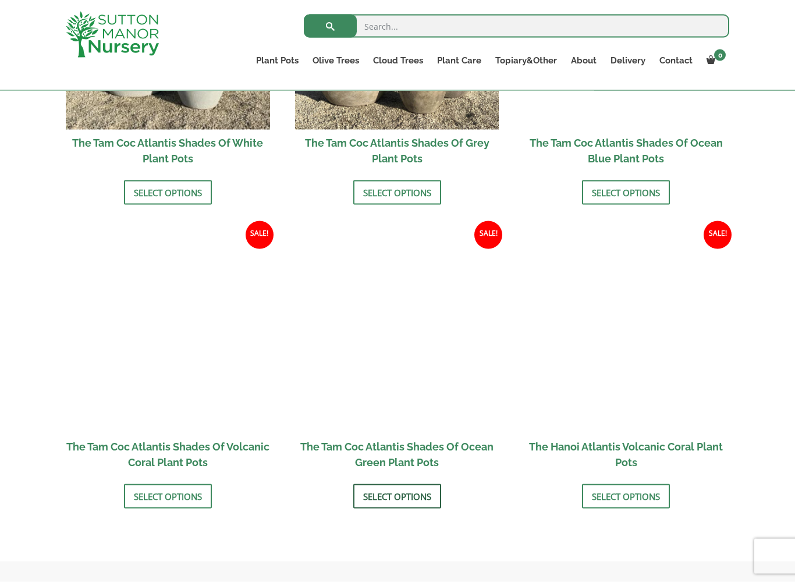
scroll to position [865, 0]
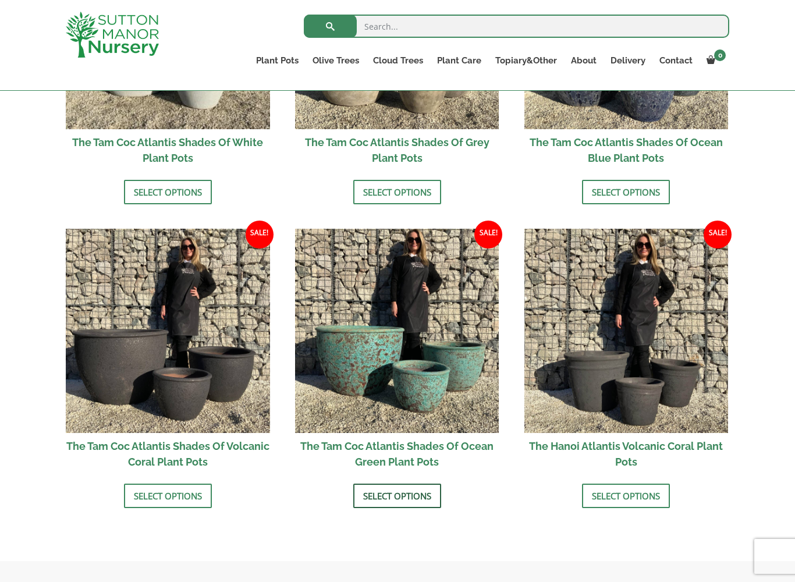
click at [413, 488] on link "Select options" at bounding box center [397, 496] width 88 height 24
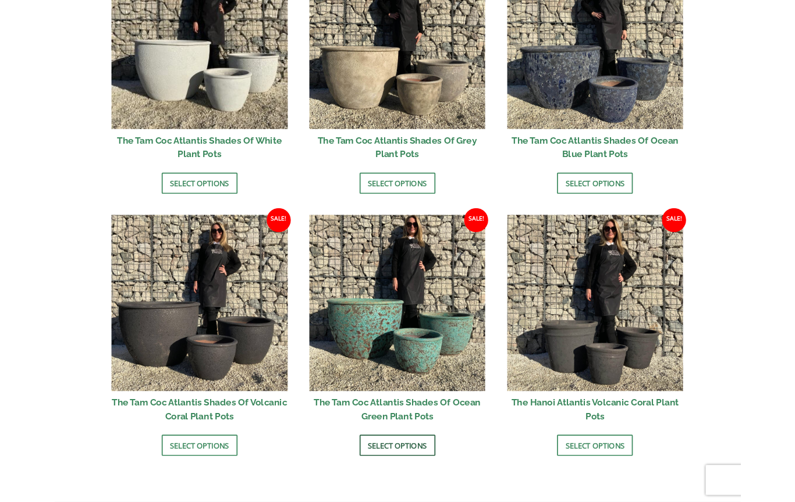
scroll to position [898, 0]
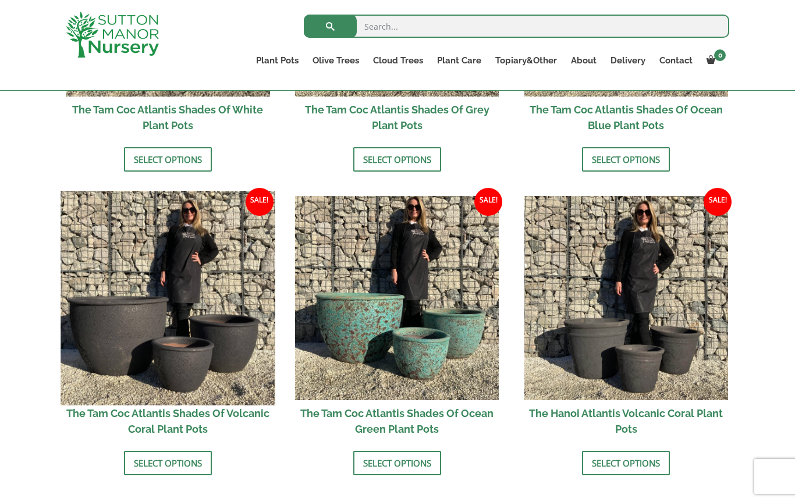
click at [212, 346] on img at bounding box center [168, 298] width 214 height 214
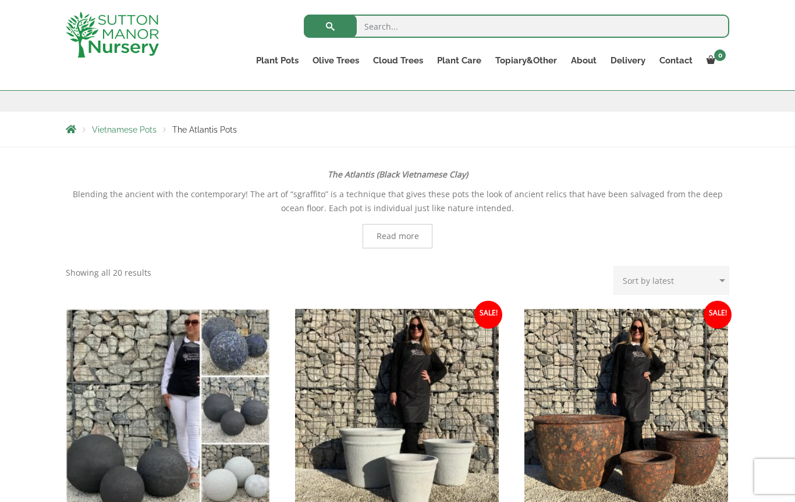
scroll to position [177, 0]
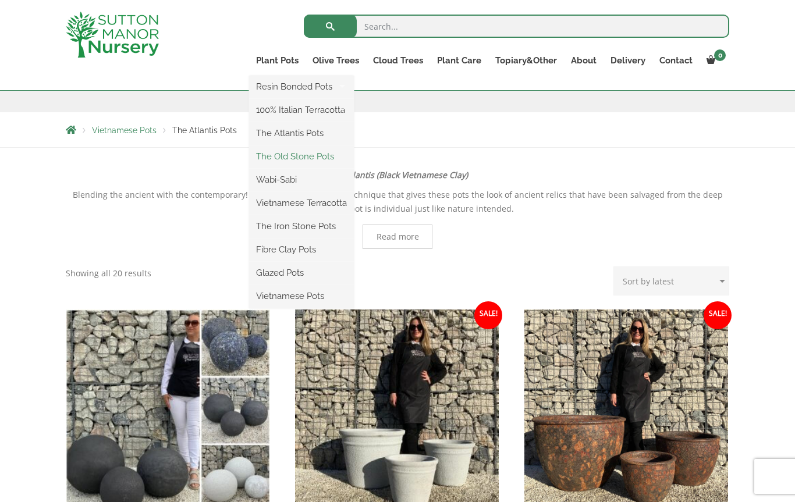
click at [334, 155] on link "The Old Stone Pots" at bounding box center [301, 156] width 105 height 17
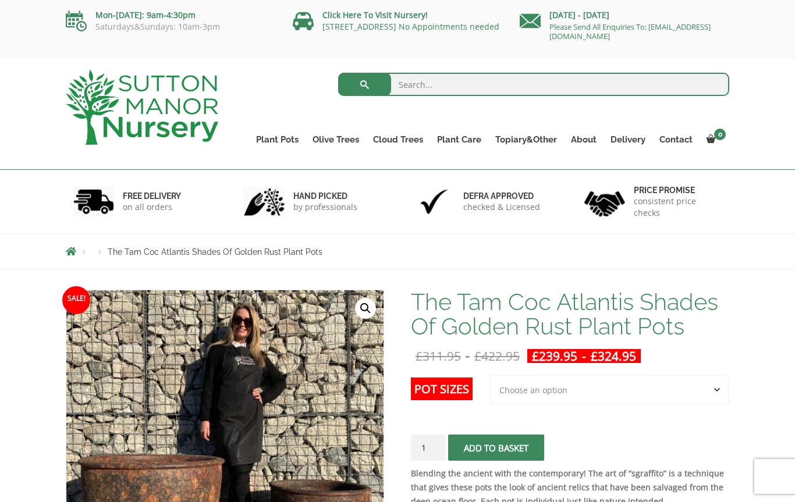
click at [677, 398] on select "Choose an option 3rd to Largest Pot In The Picture 2nd to Largest Pot In The Pi…" at bounding box center [609, 389] width 239 height 29
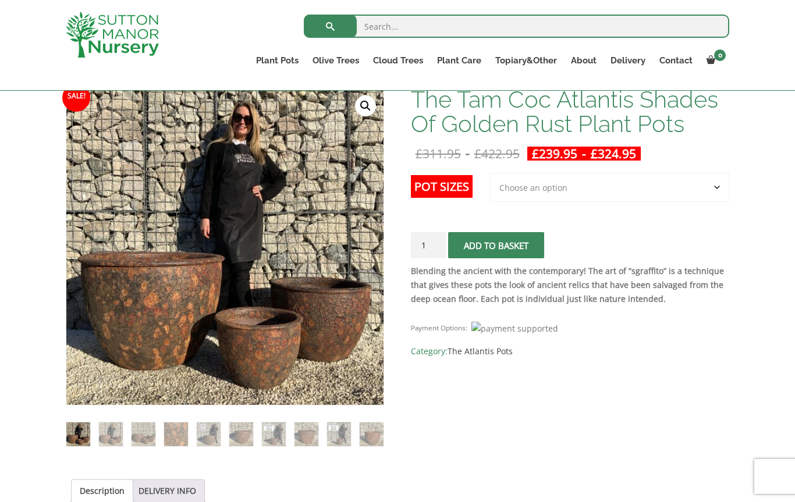
scroll to position [181, 0]
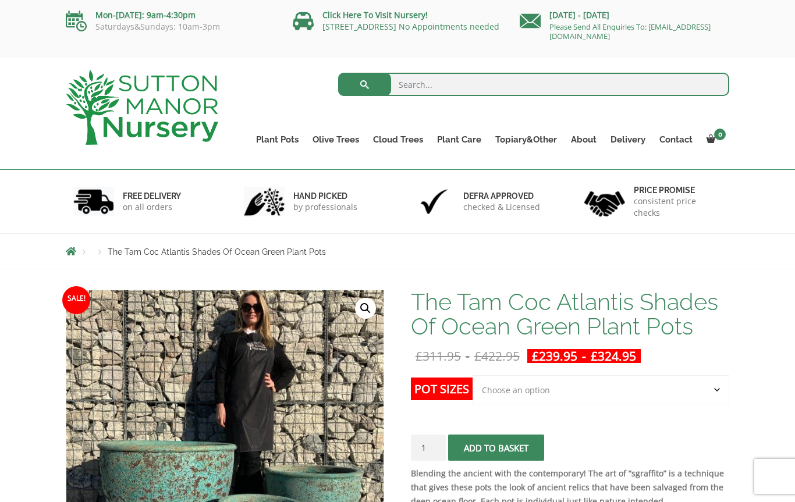
click at [607, 385] on select "Choose an option Click here to buy the 3rd to Largest Pot In The Picture Click …" at bounding box center [601, 389] width 257 height 29
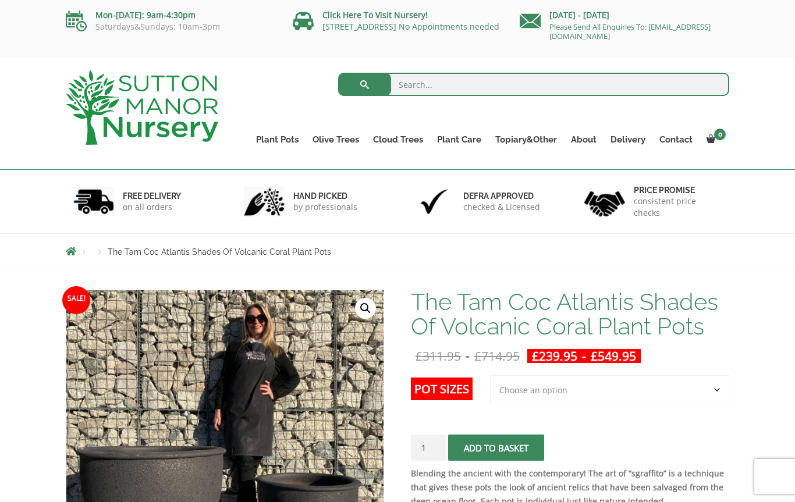
click at [600, 388] on select "Choose an option 3rd to Largest Pot In The Picture 2nd to Largest Pot In The Pi…" at bounding box center [609, 389] width 239 height 29
select select "Largest pot In The Picture"
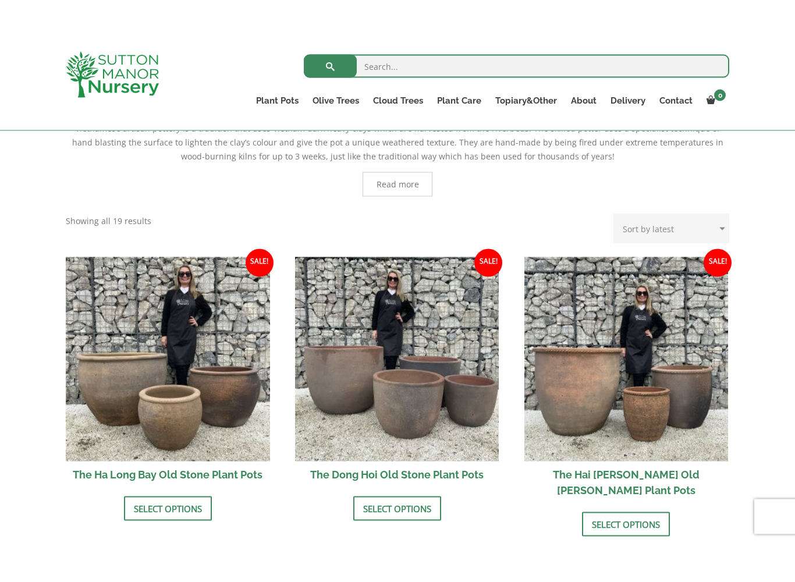
scroll to position [270, 0]
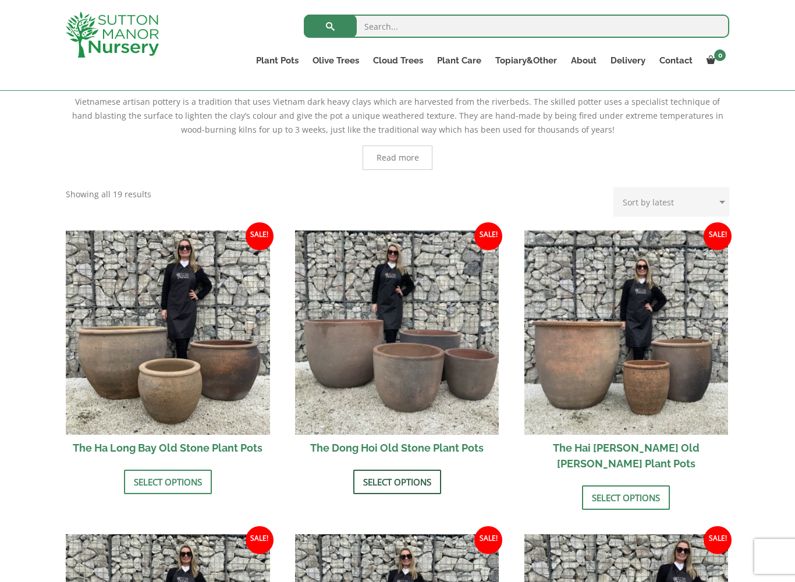
click at [407, 481] on link "Select options" at bounding box center [397, 482] width 88 height 24
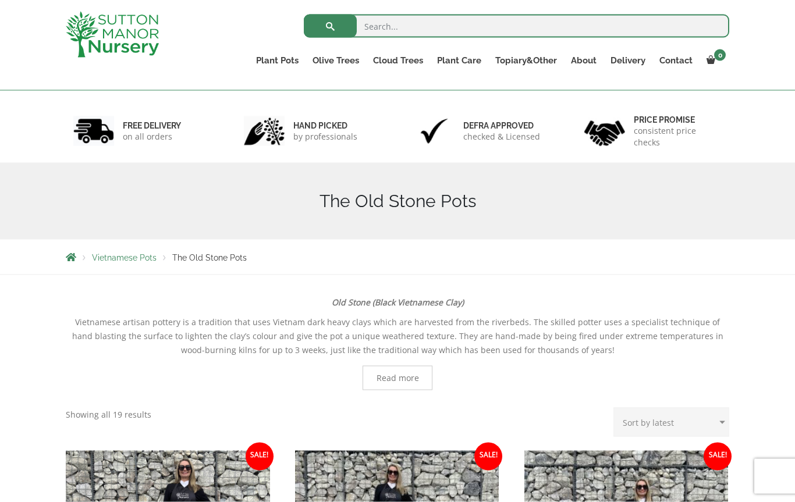
scroll to position [41, 0]
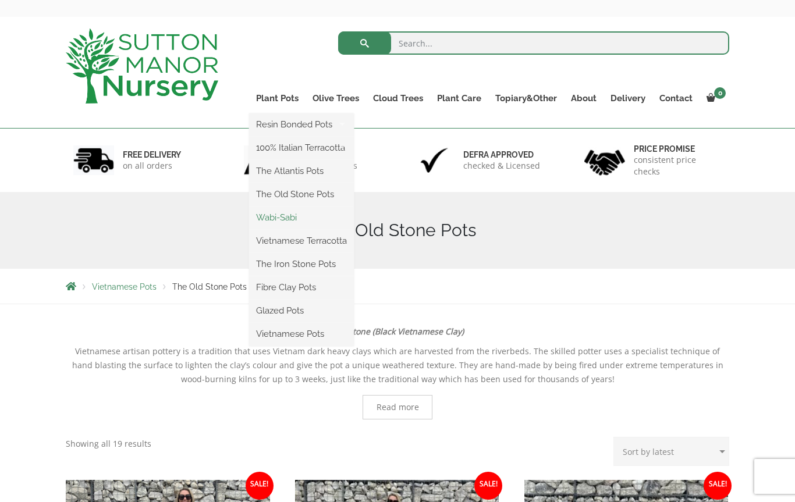
click at [313, 218] on link "Wabi-Sabi" at bounding box center [301, 217] width 105 height 17
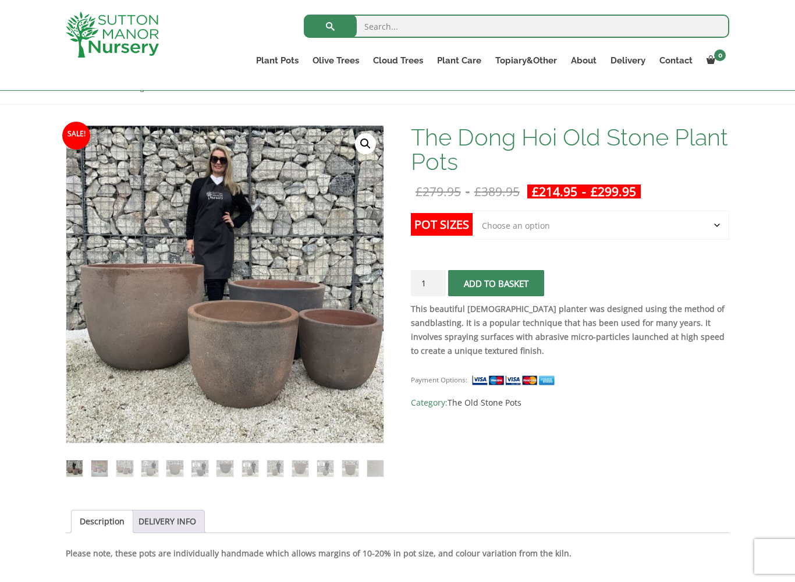
scroll to position [143, 0]
click at [634, 227] on select "Choose an option Click here to buy the 4th to Largest Pot In The Picture Click …" at bounding box center [601, 225] width 257 height 29
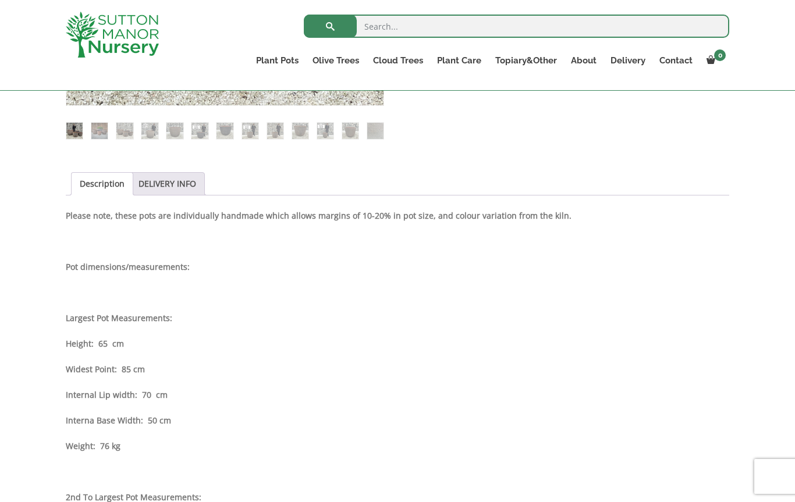
scroll to position [481, 0]
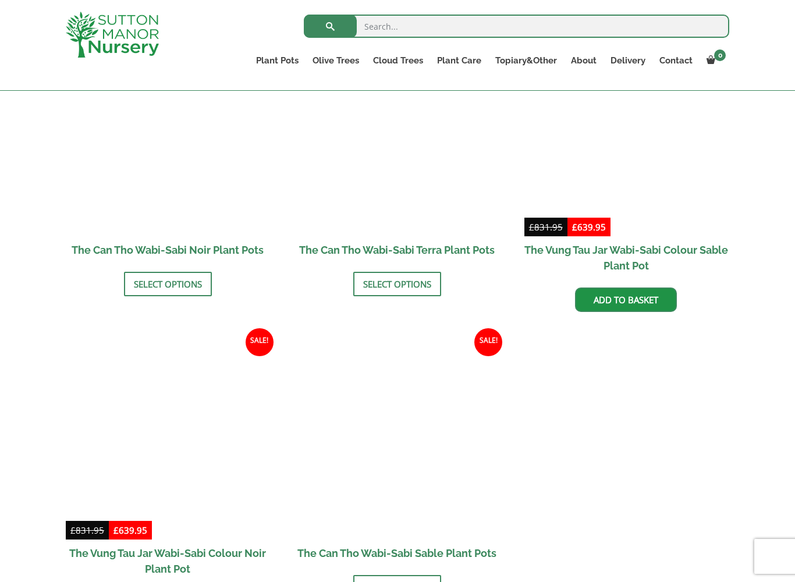
scroll to position [1309, 0]
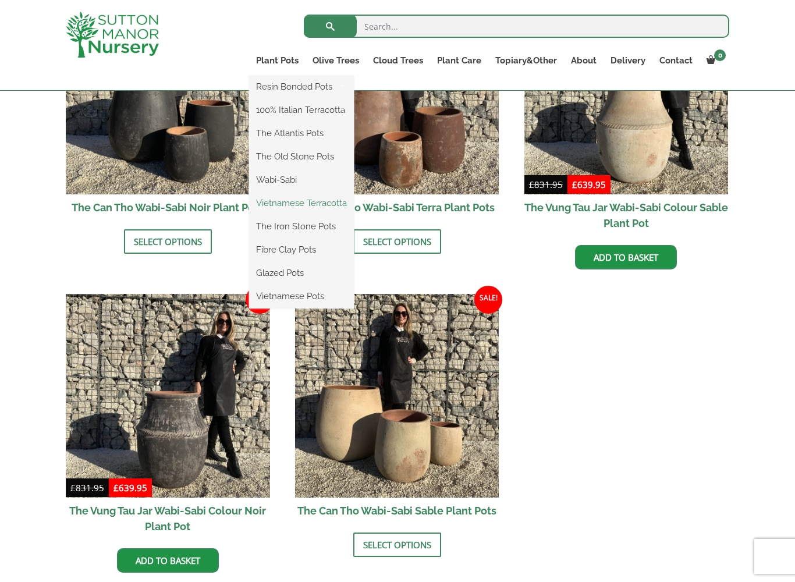
click at [338, 207] on link "Vietnamese Terracotta" at bounding box center [301, 202] width 105 height 17
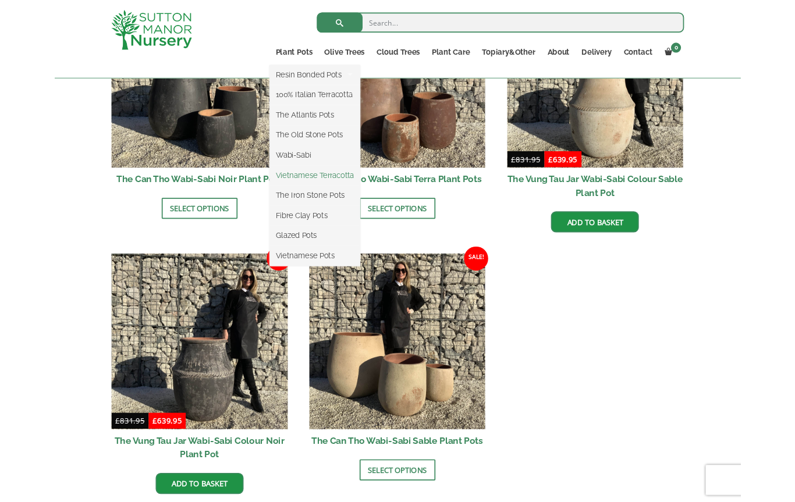
scroll to position [1341, 0]
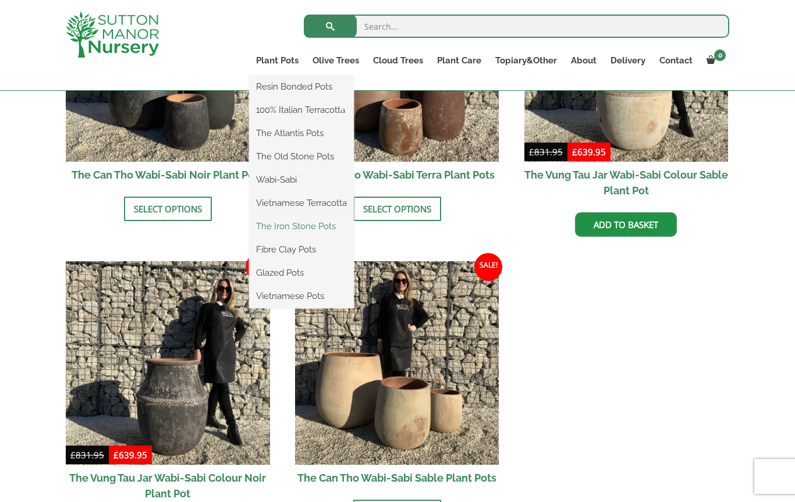
click at [322, 234] on link "The Iron Stone Pots" at bounding box center [301, 226] width 105 height 17
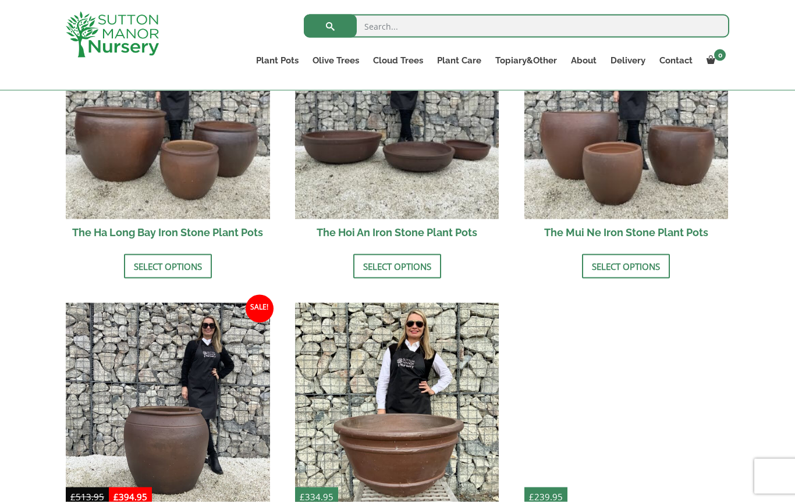
scroll to position [442, 0]
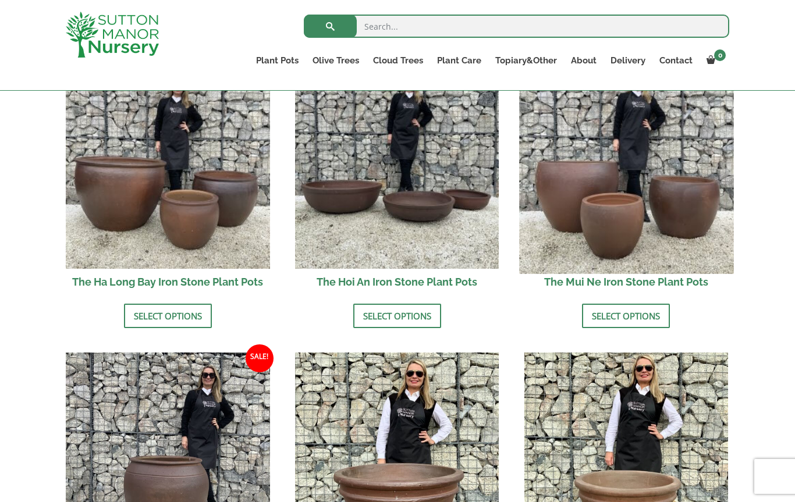
click at [692, 235] on img at bounding box center [626, 166] width 214 height 214
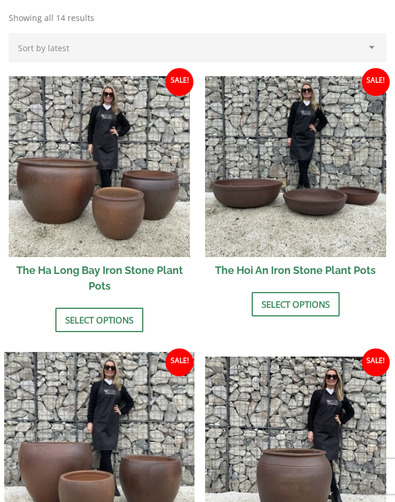
scroll to position [377, 0]
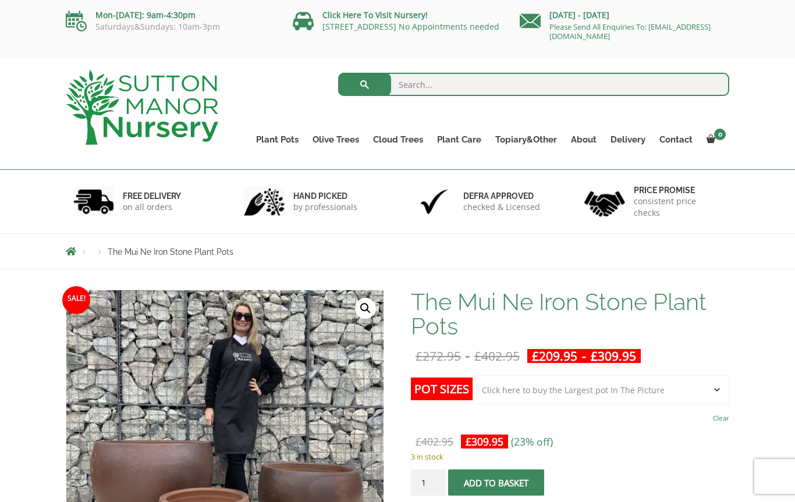
click at [675, 388] on select "Choose an option Click here to buy the 3rd to Largest Pot In The Picture Click …" at bounding box center [601, 389] width 257 height 29
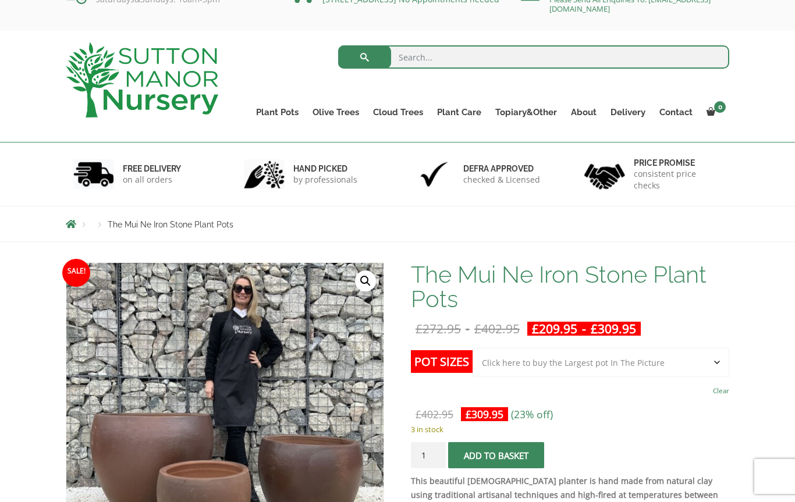
scroll to position [26, 0]
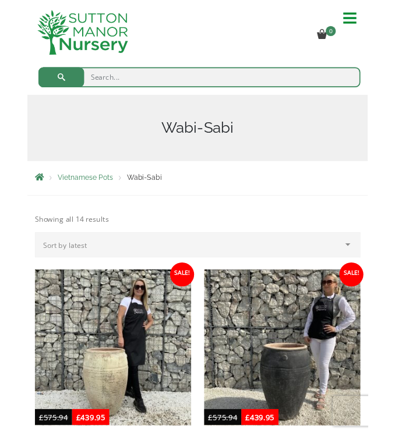
scroll to position [1857, 0]
